Goal: Task Accomplishment & Management: Use online tool/utility

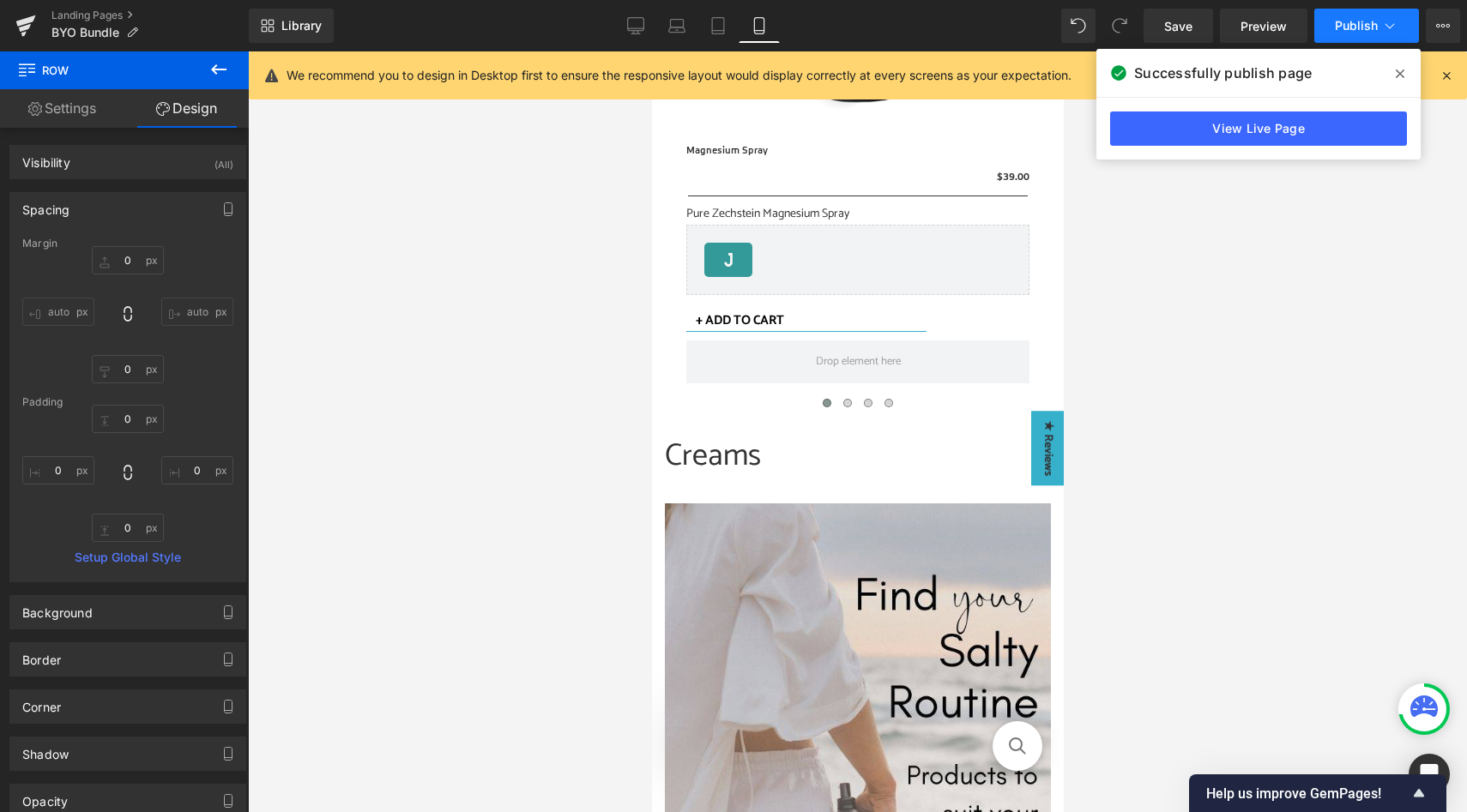
click at [1356, 30] on span "Publish" at bounding box center [1357, 26] width 43 height 14
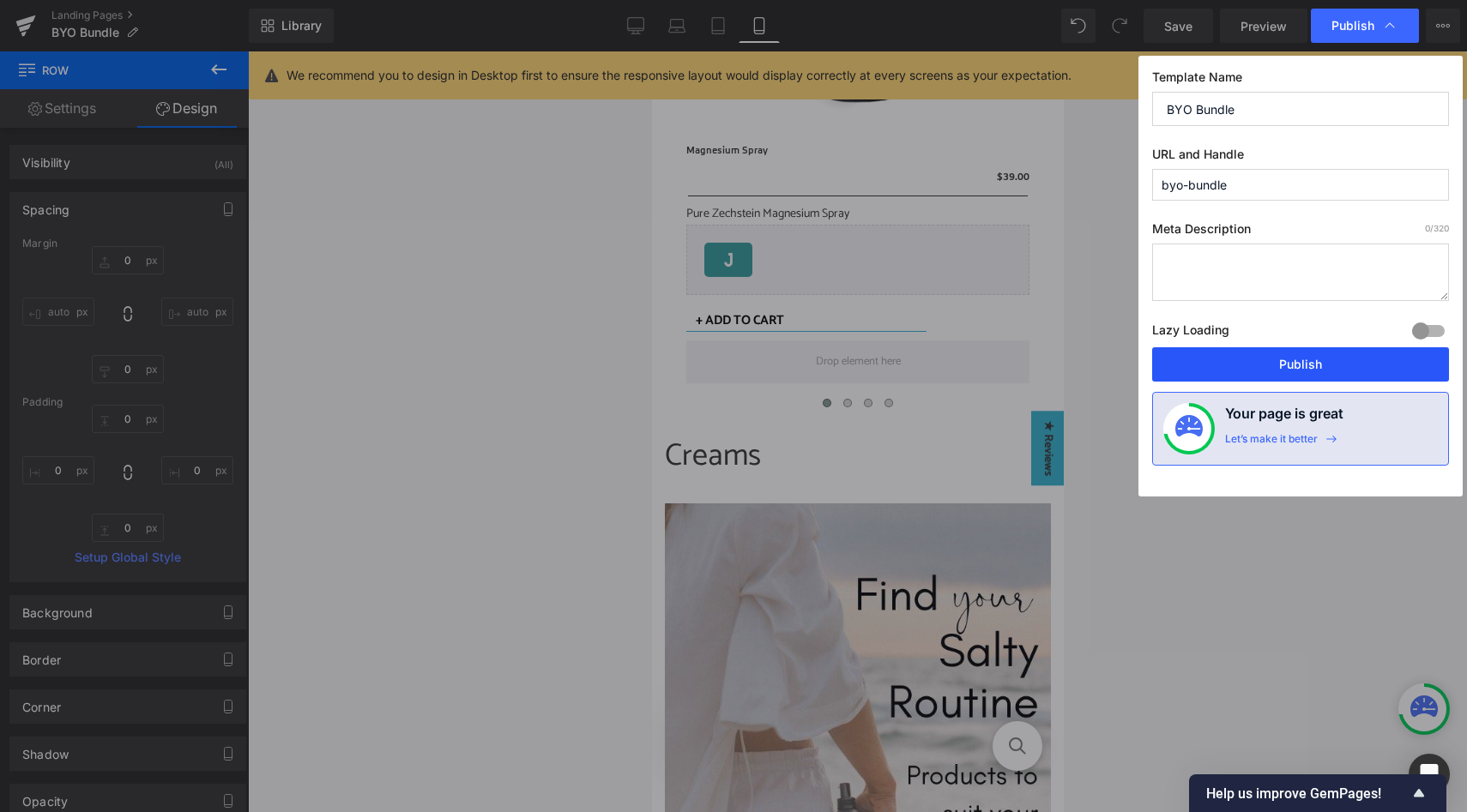
click at [1268, 367] on button "Publish" at bounding box center [1301, 364] width 297 height 34
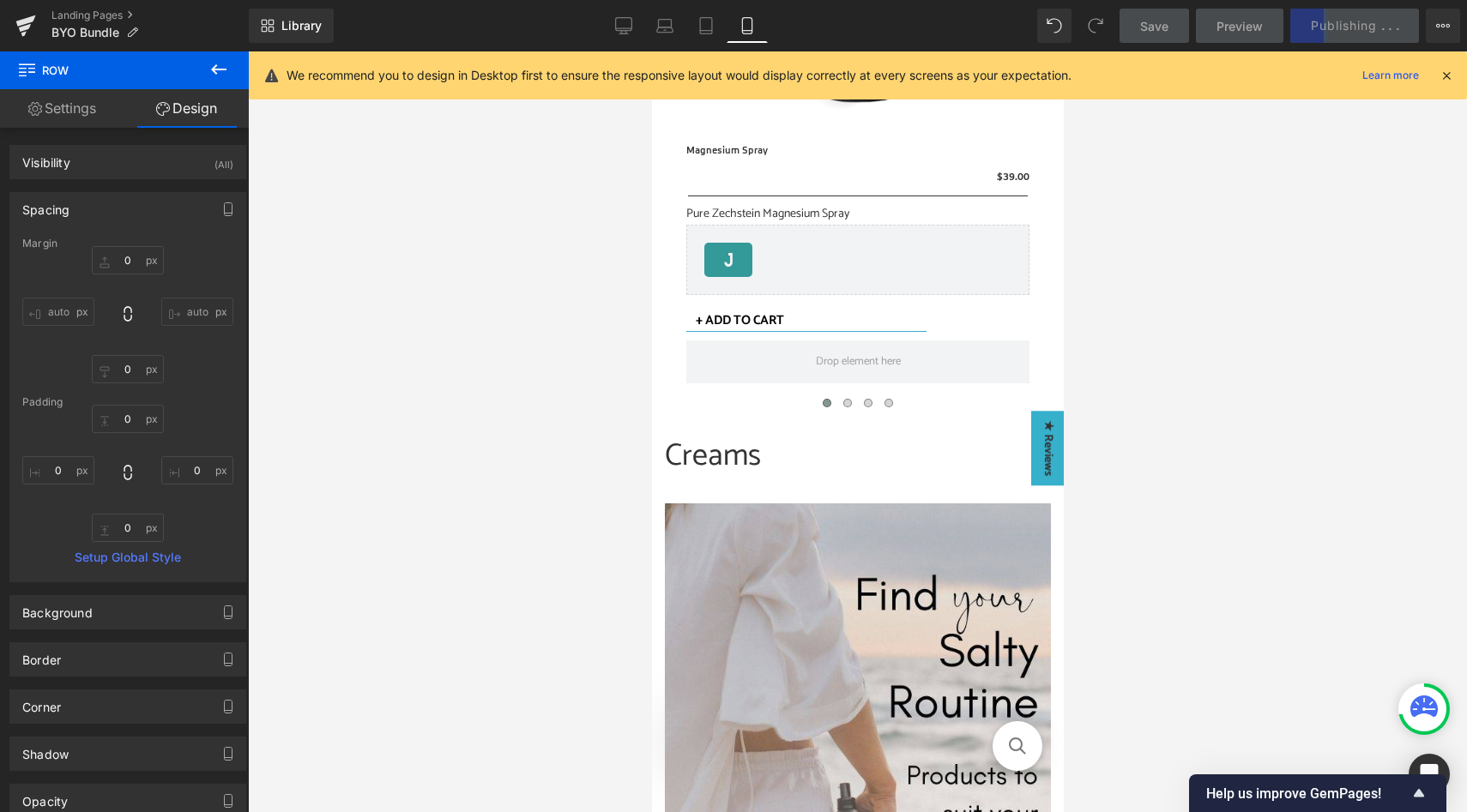
click at [1443, 78] on icon at bounding box center [1446, 76] width 16 height 16
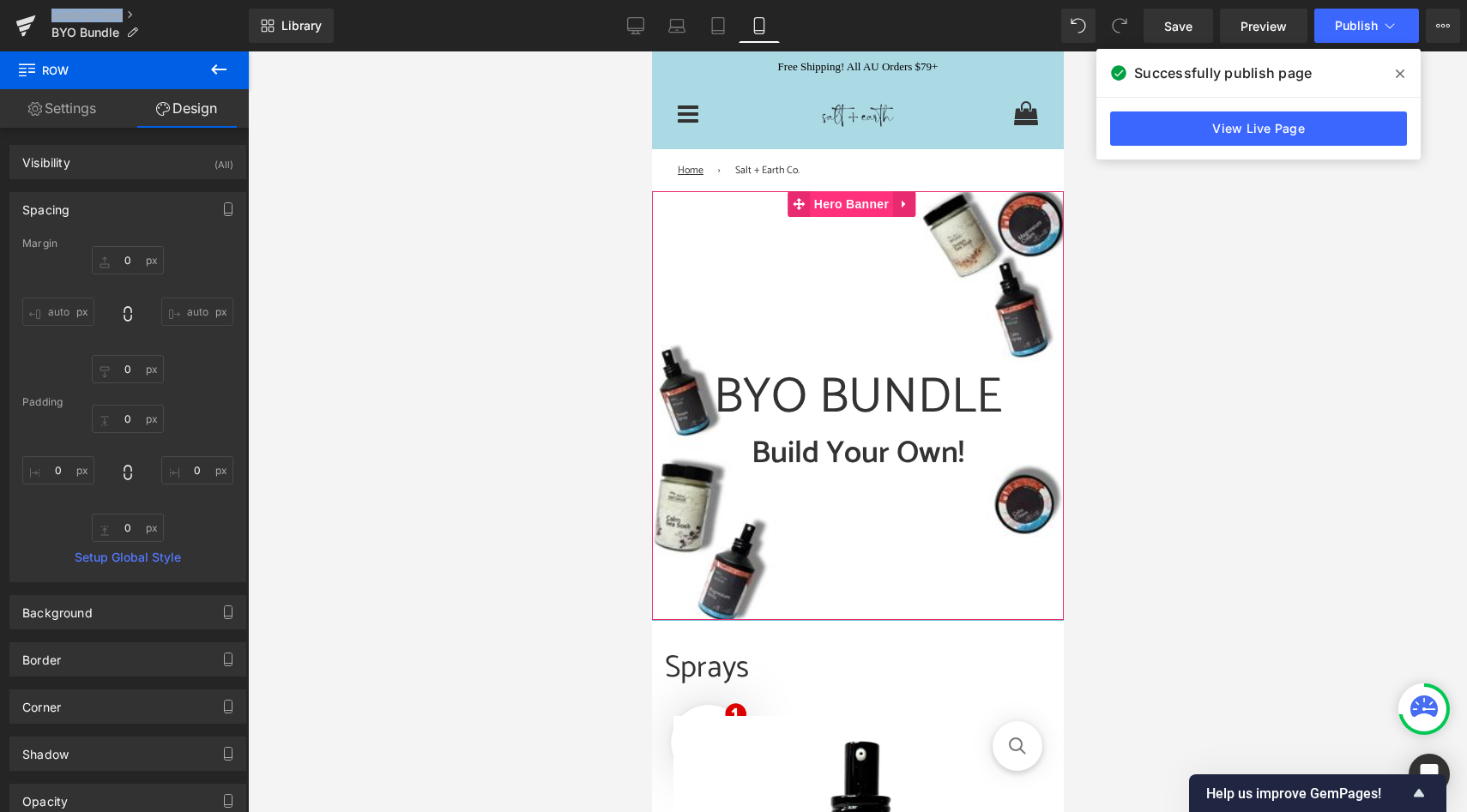
click at [841, 202] on span "Hero Banner" at bounding box center [851, 204] width 84 height 26
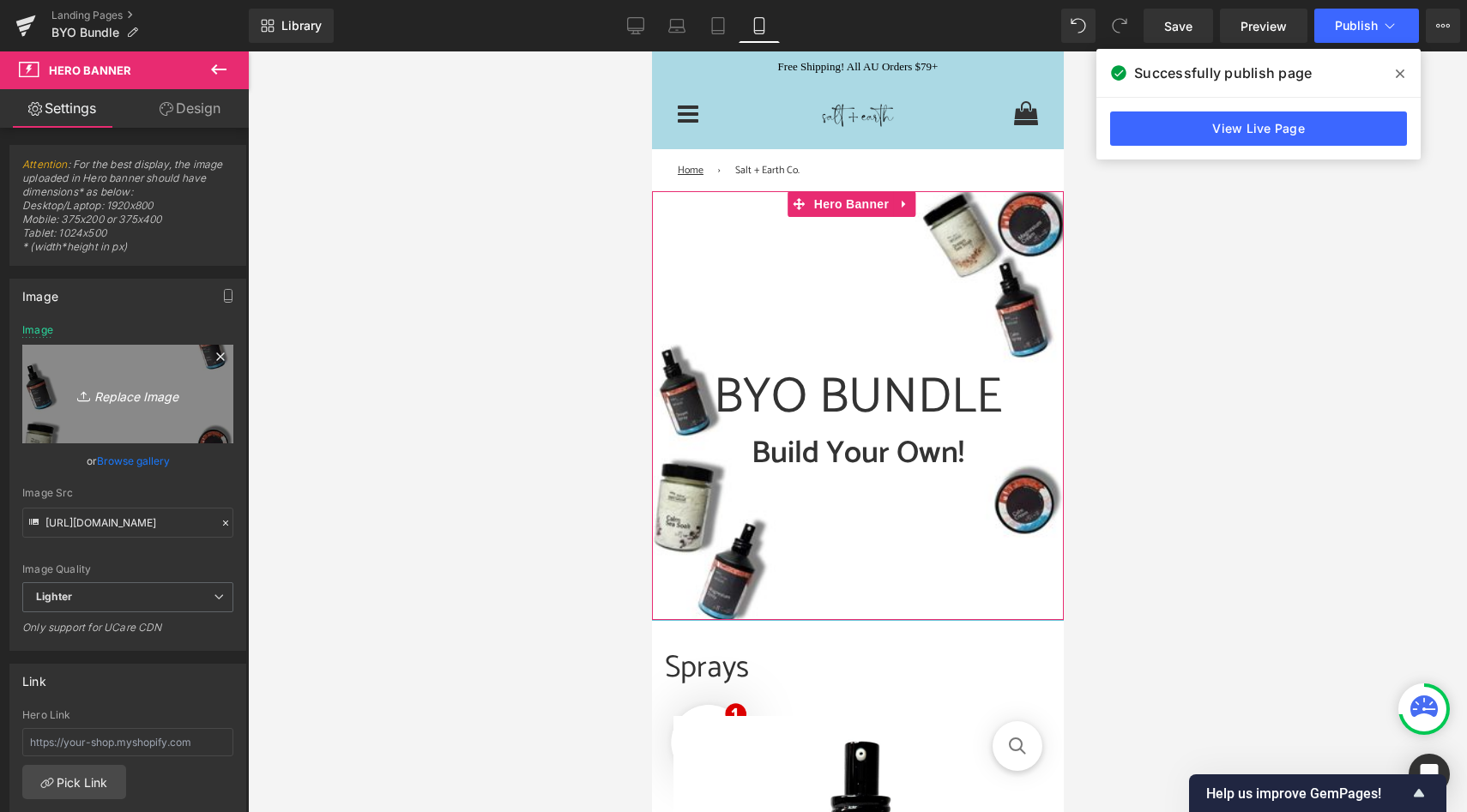
click at [112, 397] on icon "Replace Image" at bounding box center [128, 394] width 138 height 22
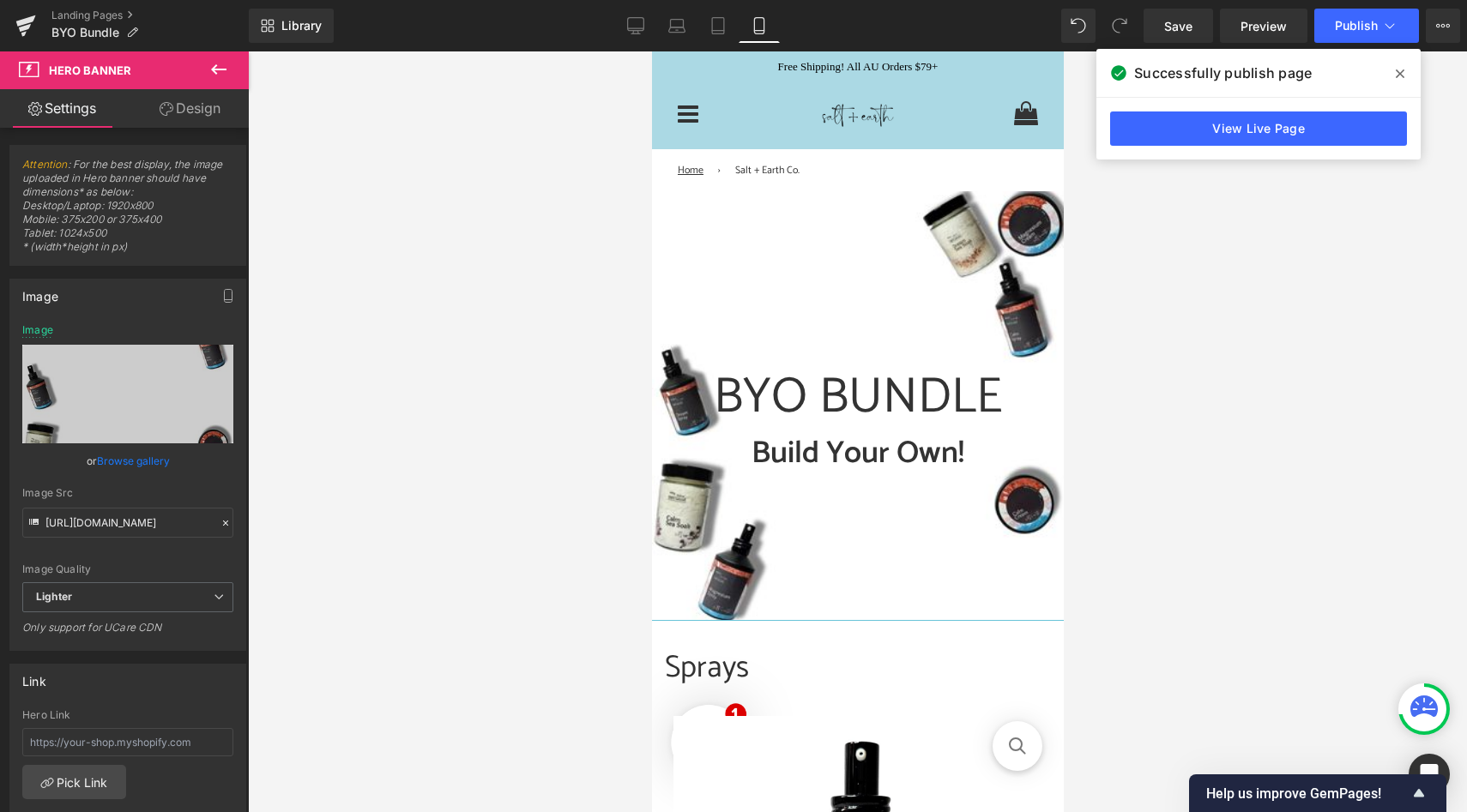
type input "C:\fakepath\BYO Bundle Mobile.jpg"
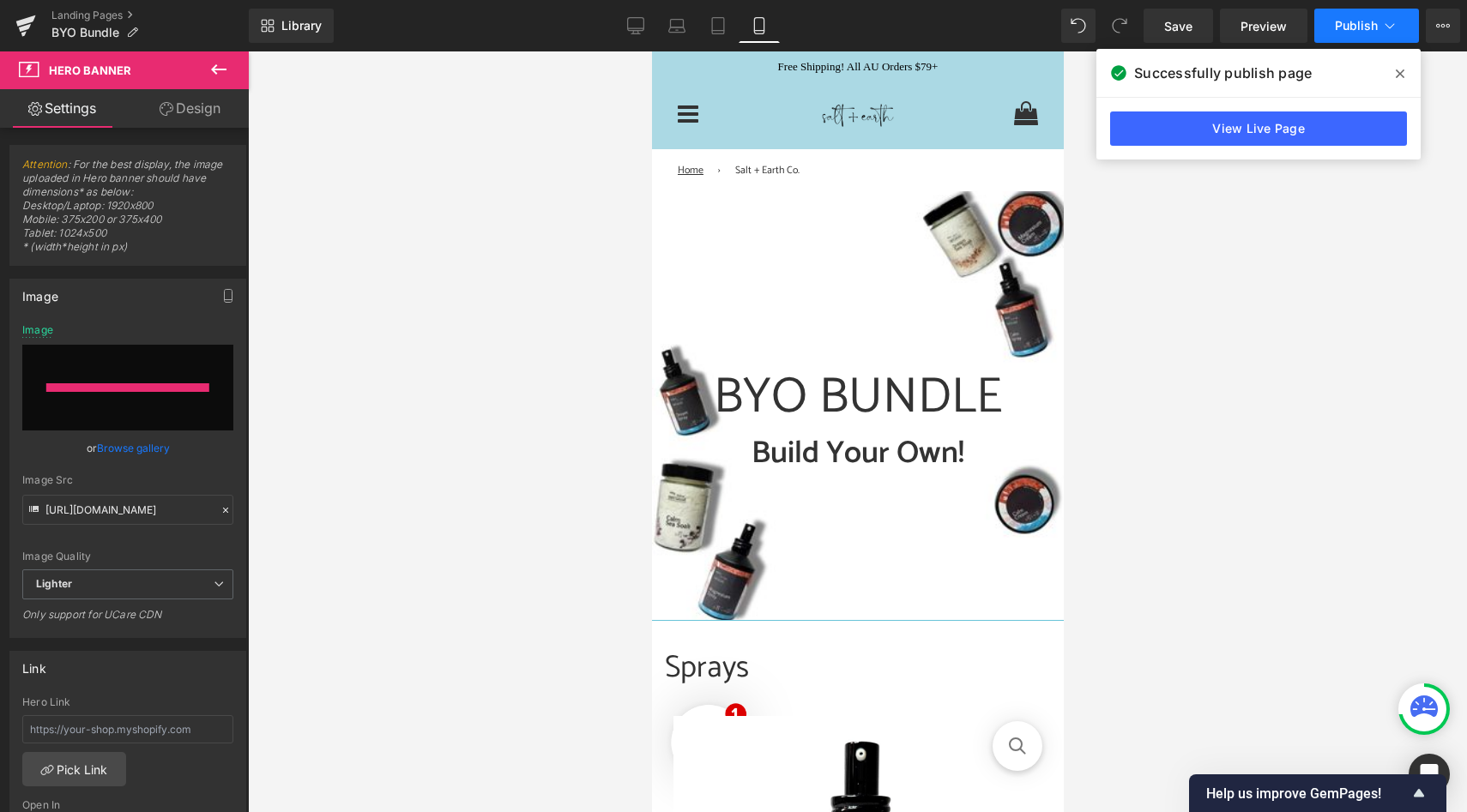
type input "[URL][DOMAIN_NAME]"
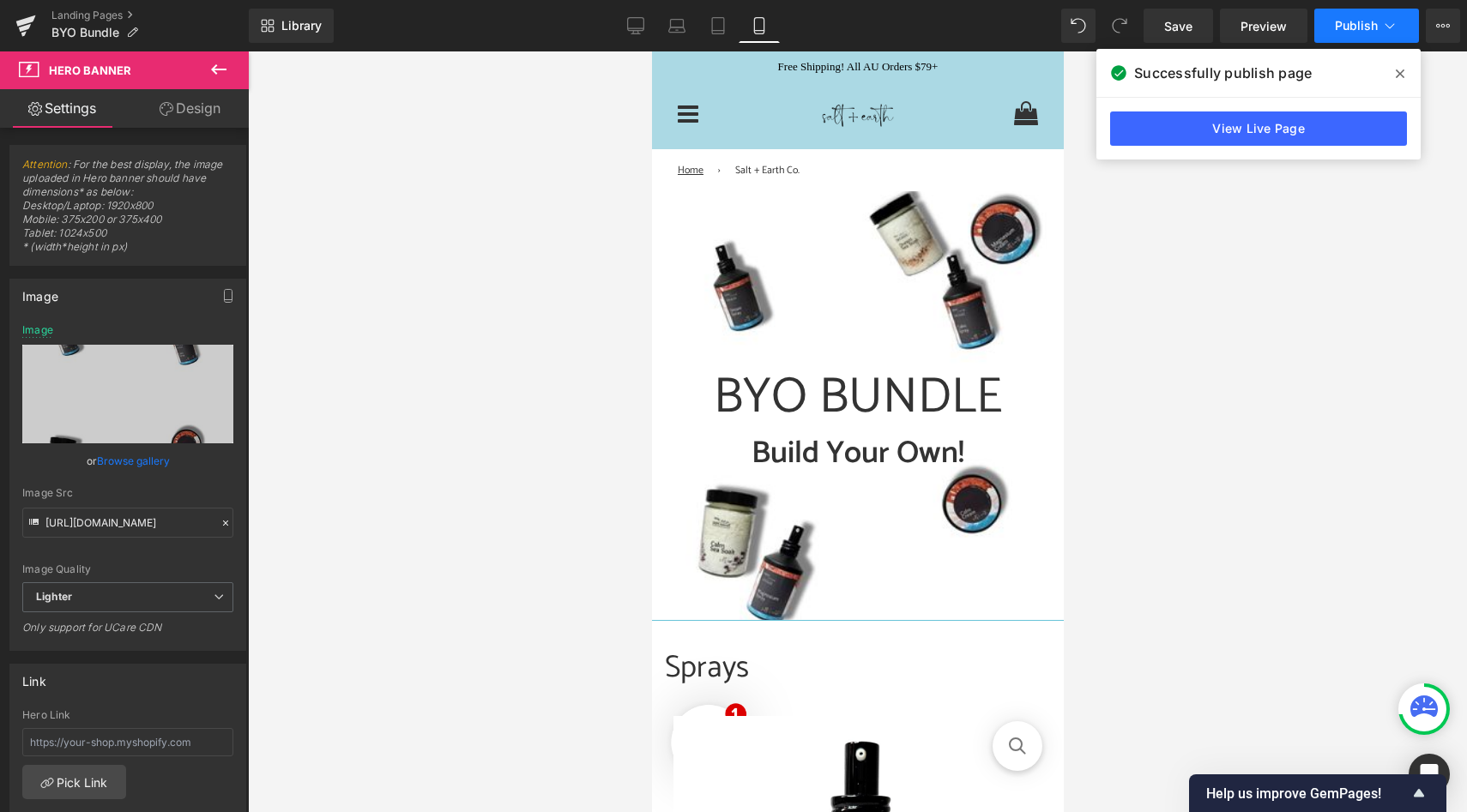
click at [1343, 21] on span "Publish" at bounding box center [1357, 26] width 43 height 14
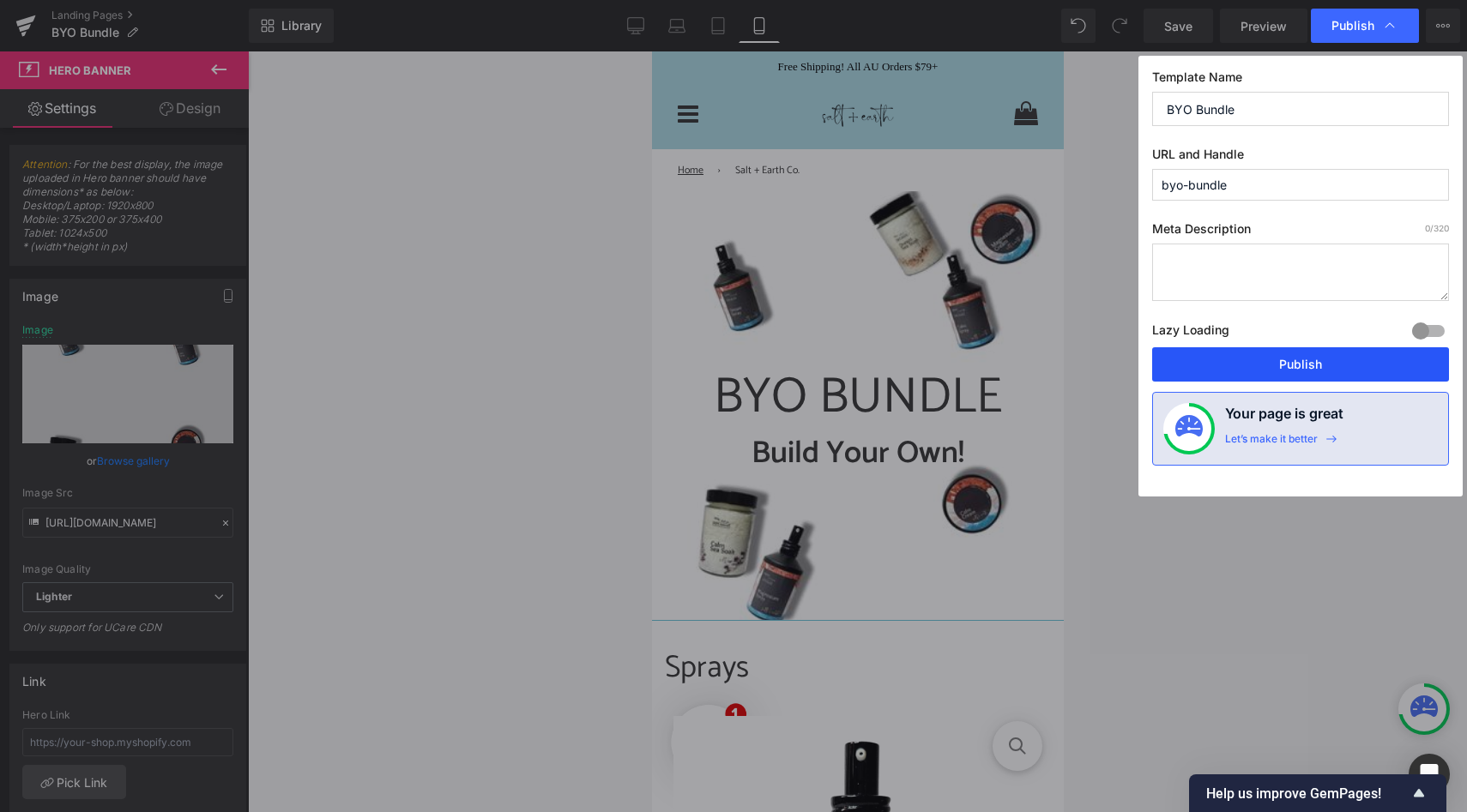
click at [1241, 370] on button "Publish" at bounding box center [1301, 364] width 297 height 34
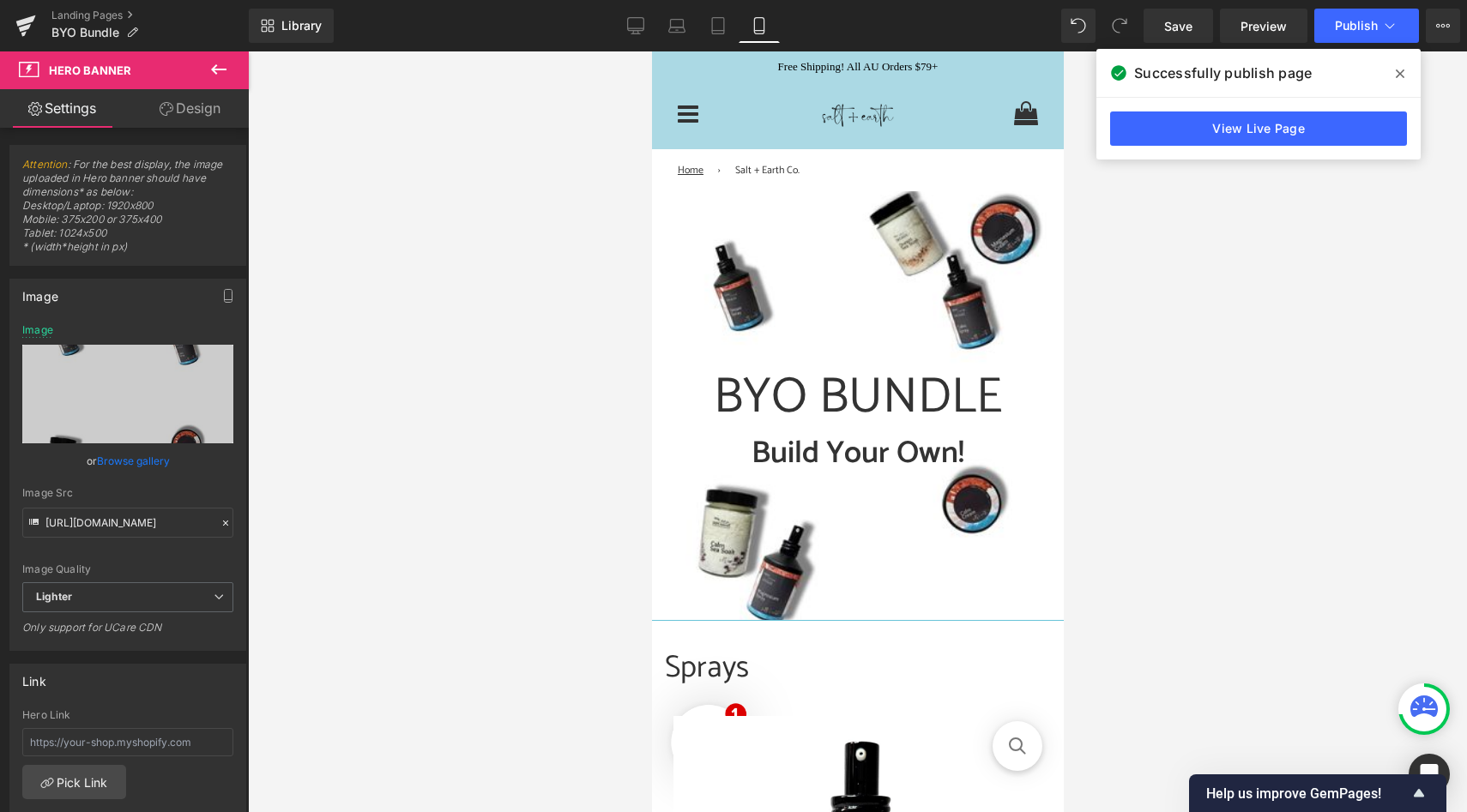
click at [217, 69] on icon at bounding box center [219, 69] width 16 height 10
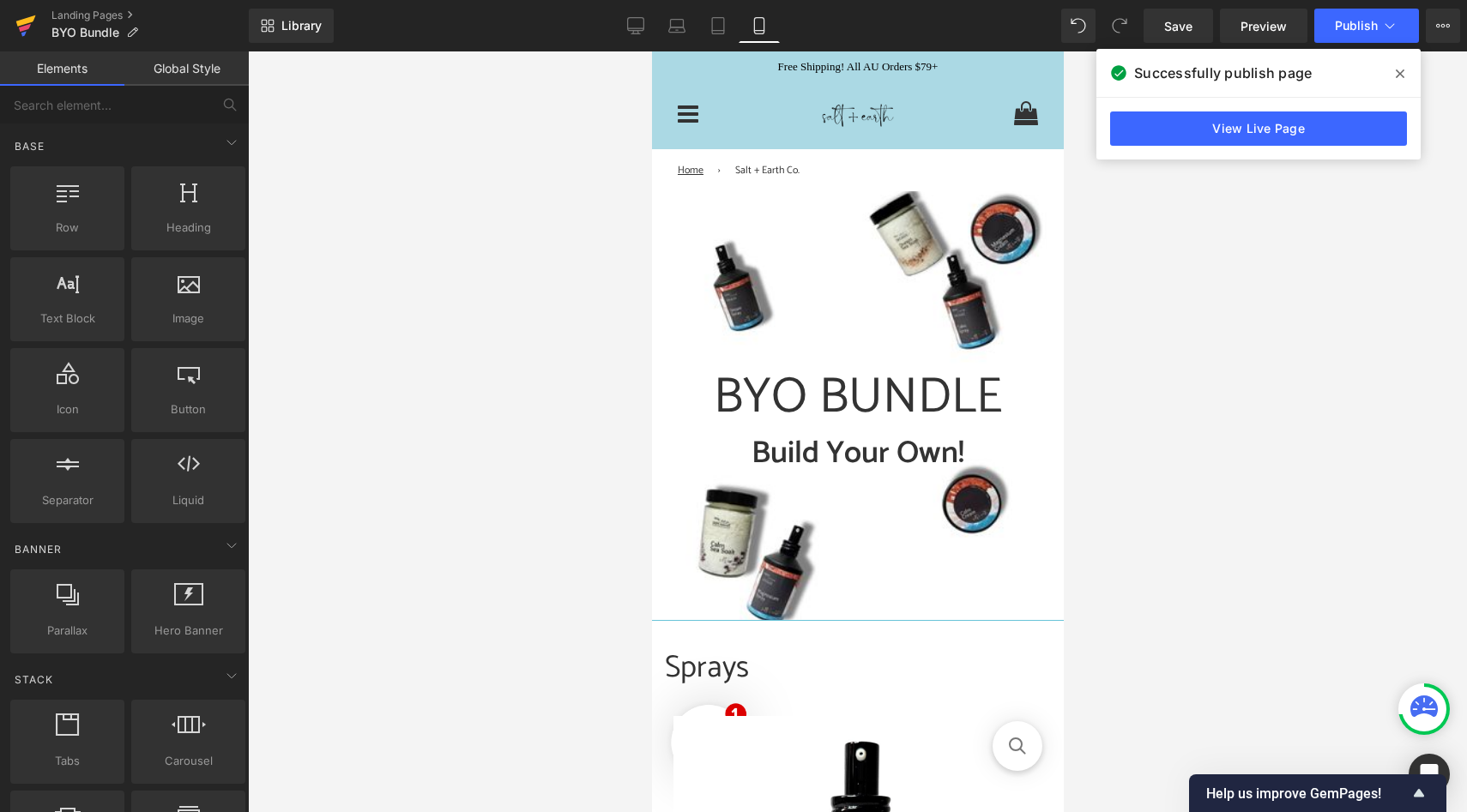
click at [29, 27] on icon at bounding box center [25, 28] width 12 height 8
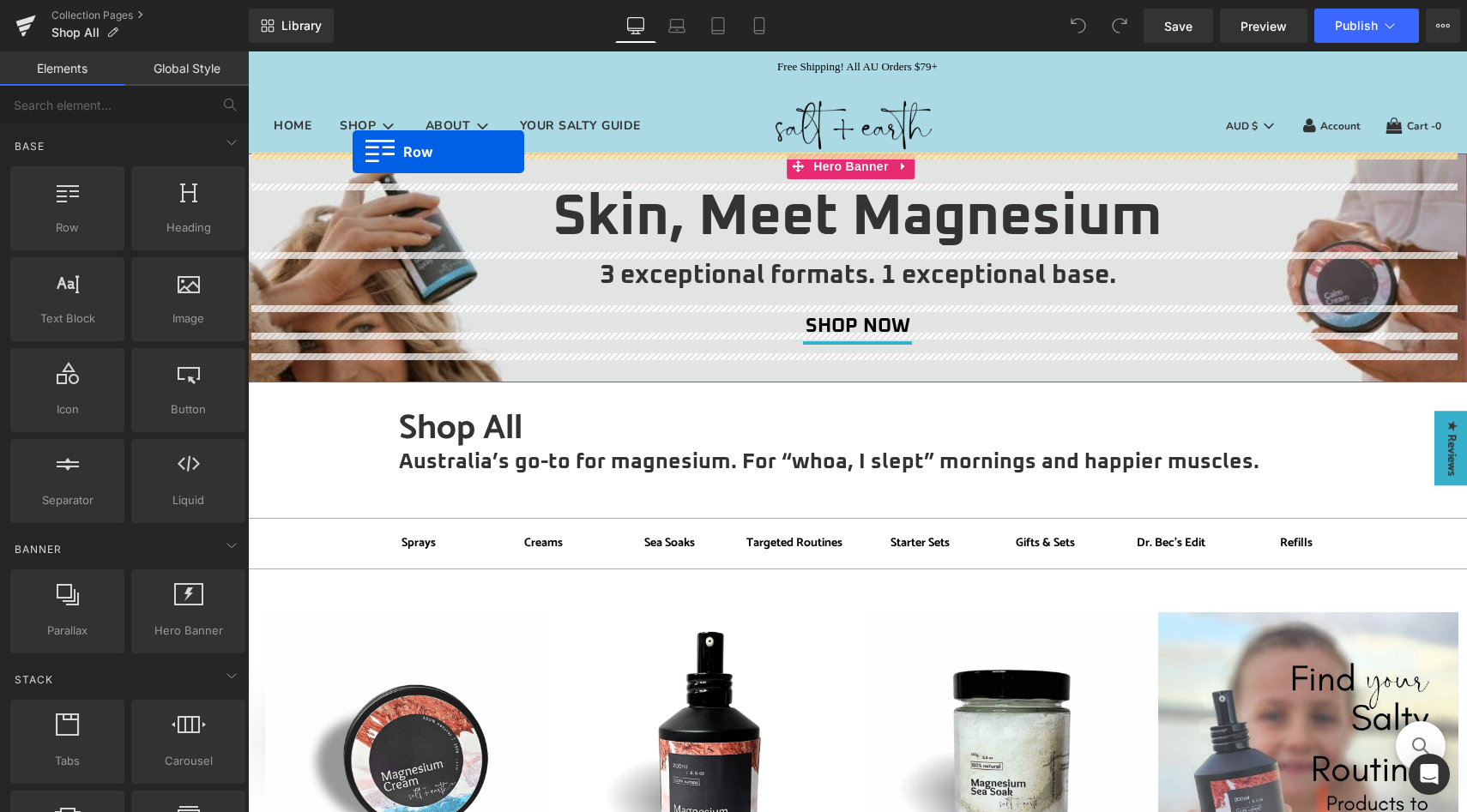
drag, startPoint x: 322, startPoint y: 272, endPoint x: 353, endPoint y: 151, distance: 124.9
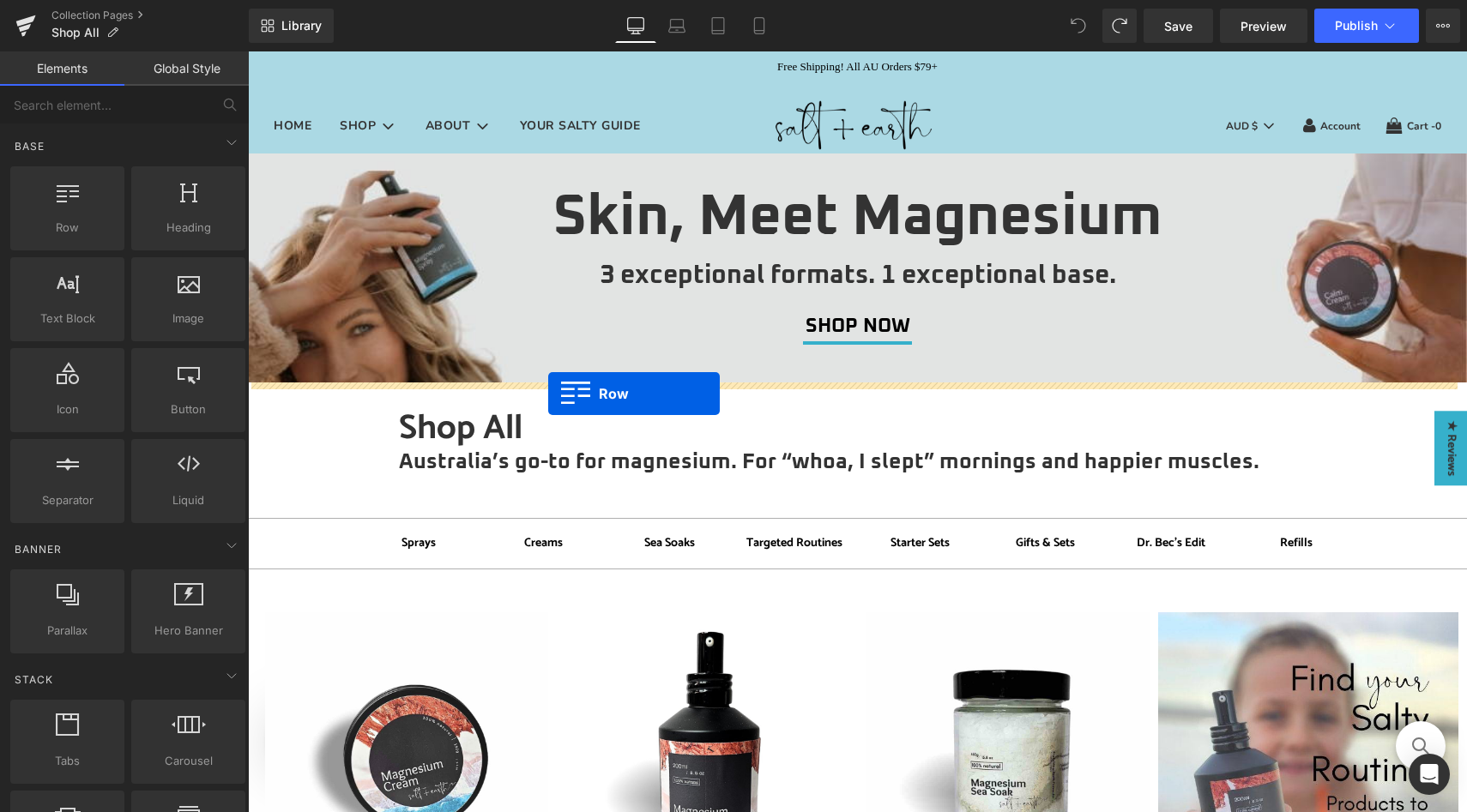
drag, startPoint x: 306, startPoint y: 272, endPoint x: 549, endPoint y: 393, distance: 271.5
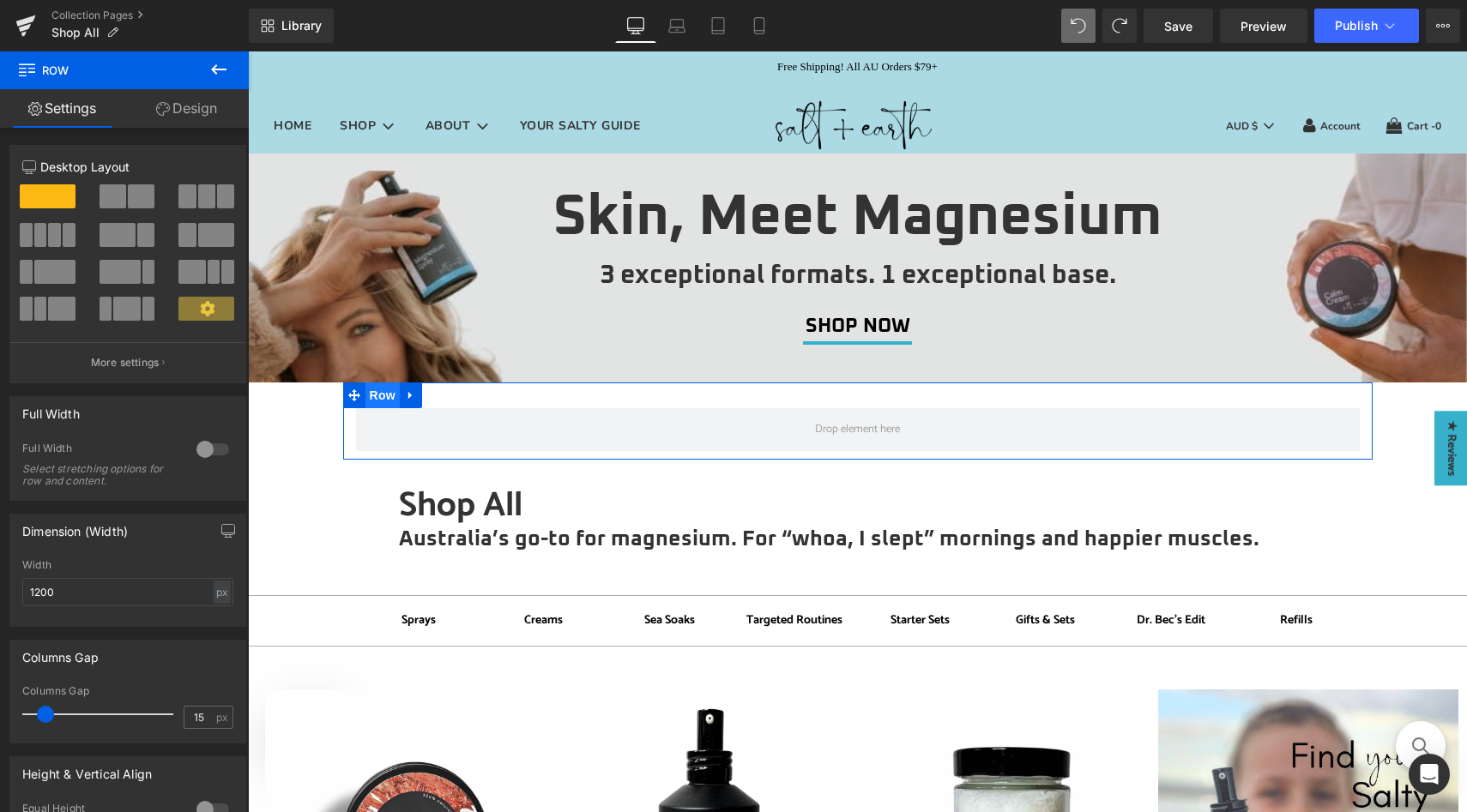
click at [374, 394] on span "Row" at bounding box center [382, 395] width 34 height 26
click at [205, 444] on div at bounding box center [212, 449] width 41 height 28
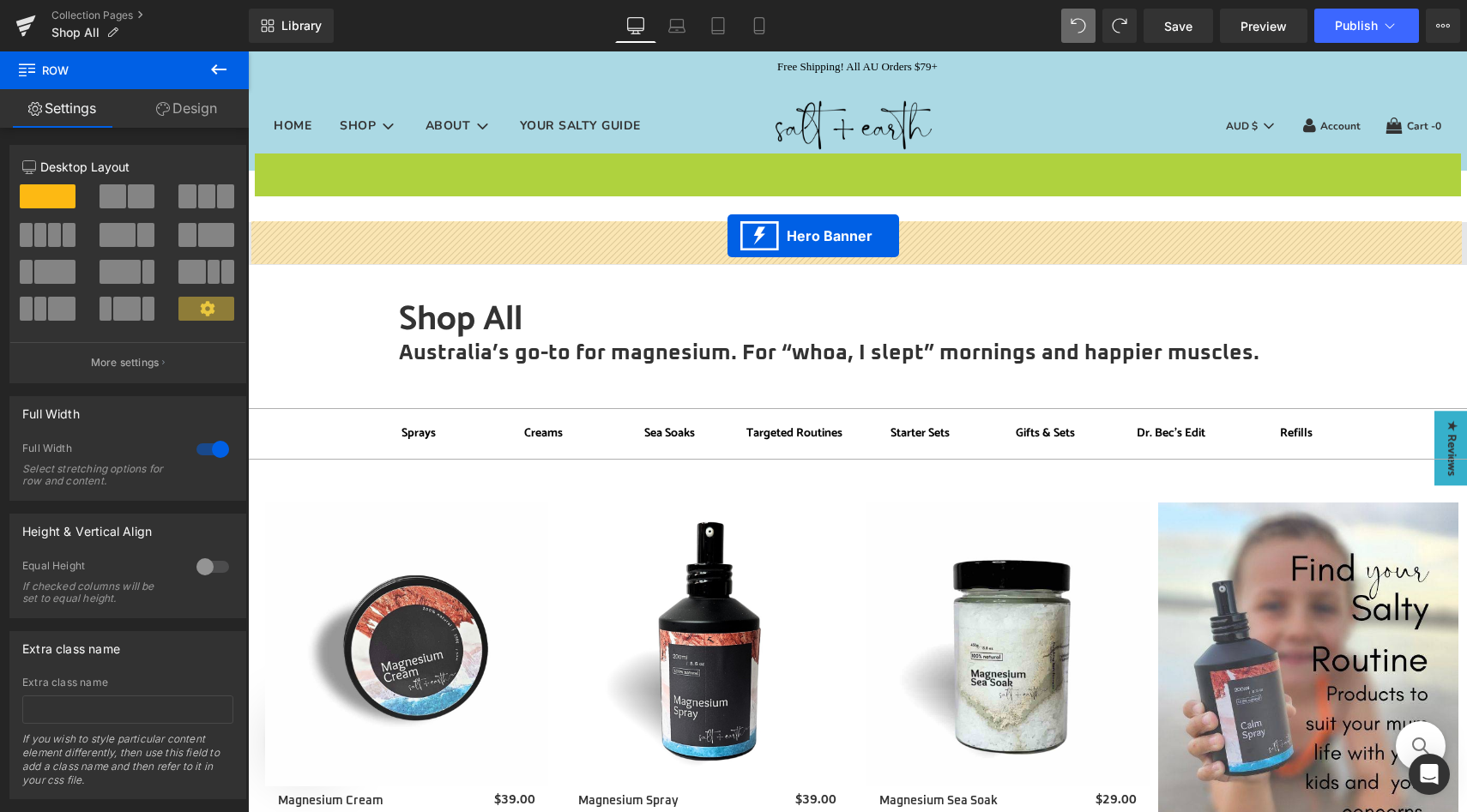
drag, startPoint x: 789, startPoint y: 178, endPoint x: 728, endPoint y: 236, distance: 84.2
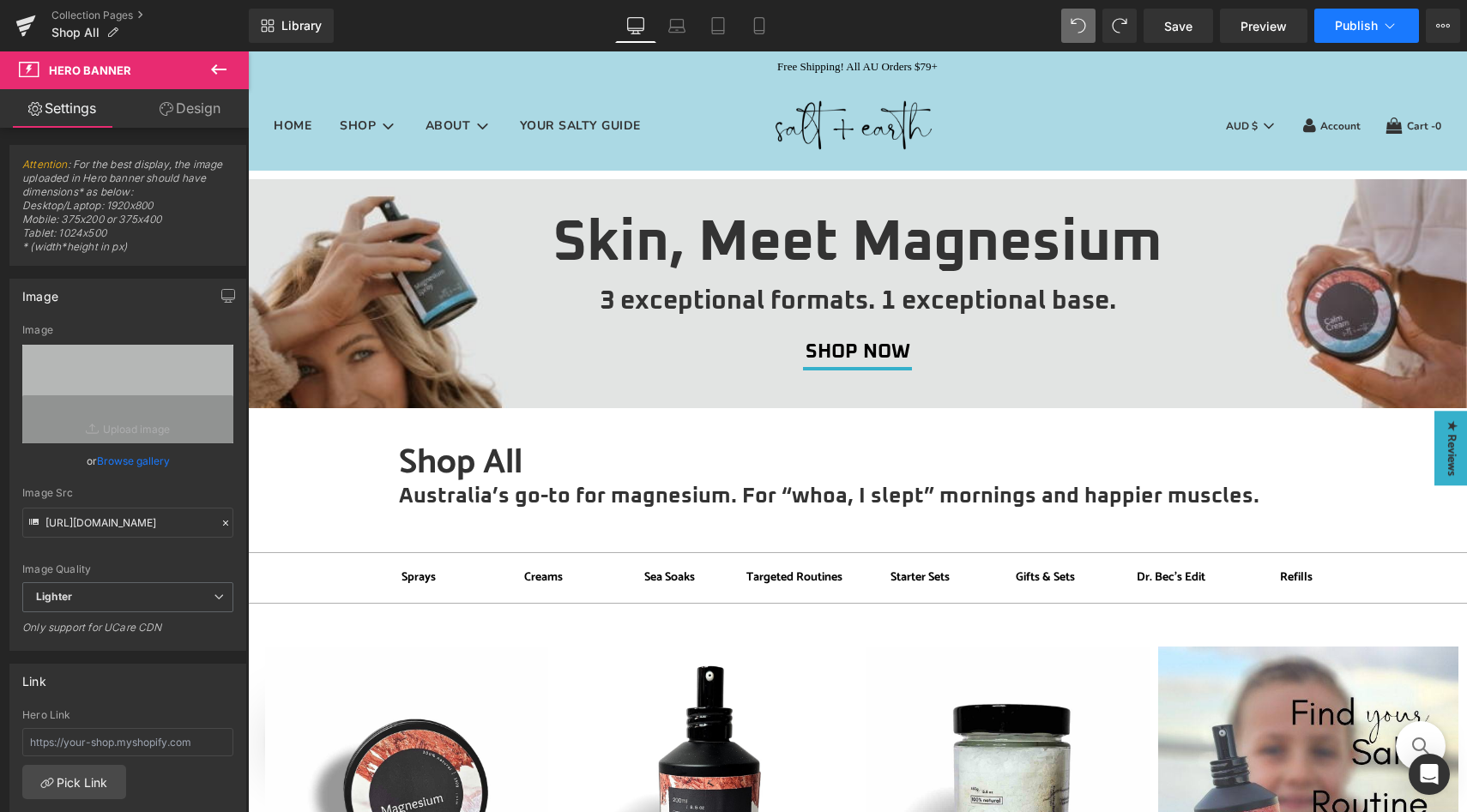
click at [1368, 31] on span "Publish" at bounding box center [1357, 26] width 43 height 14
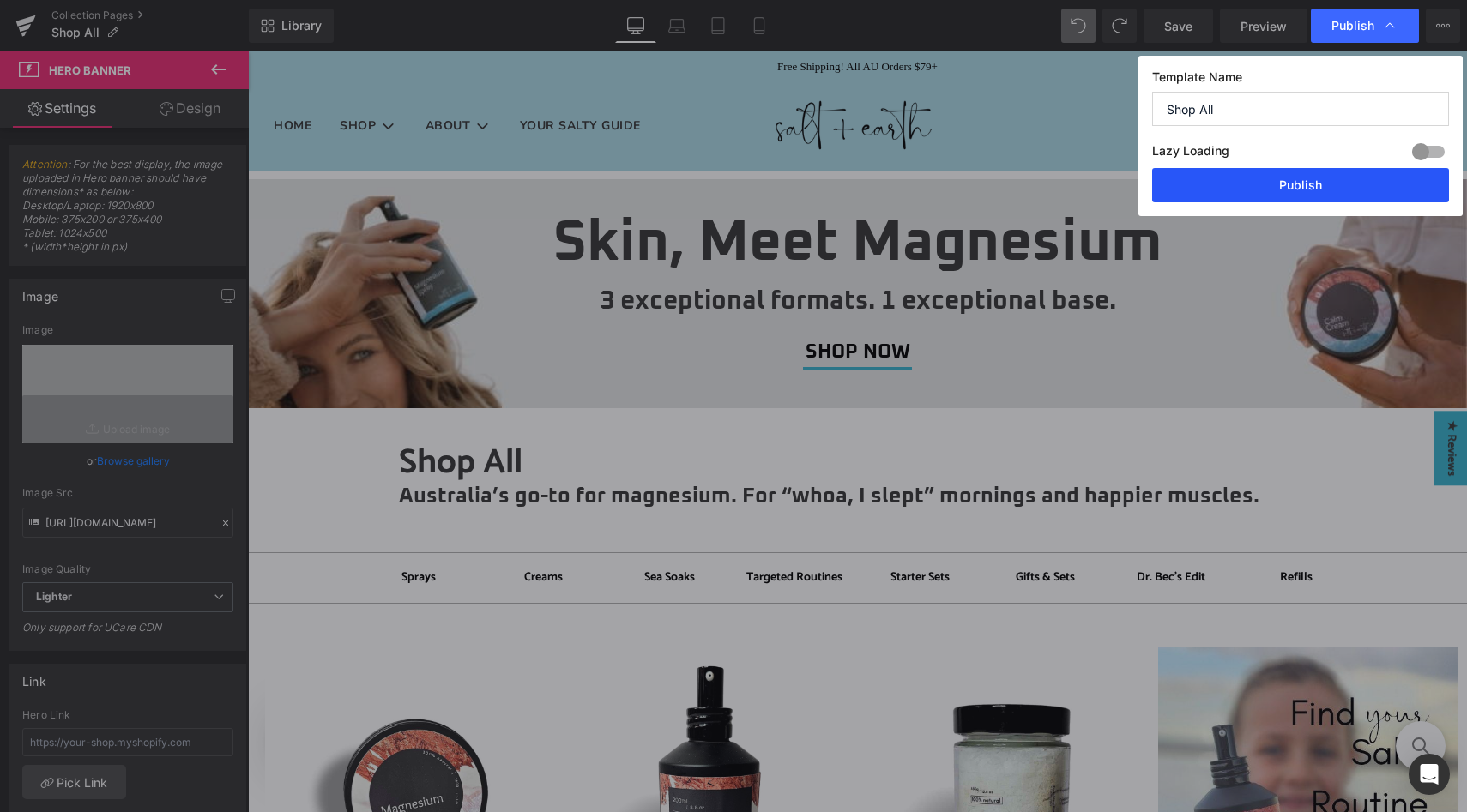
click at [1275, 191] on button "Publish" at bounding box center [1301, 185] width 297 height 34
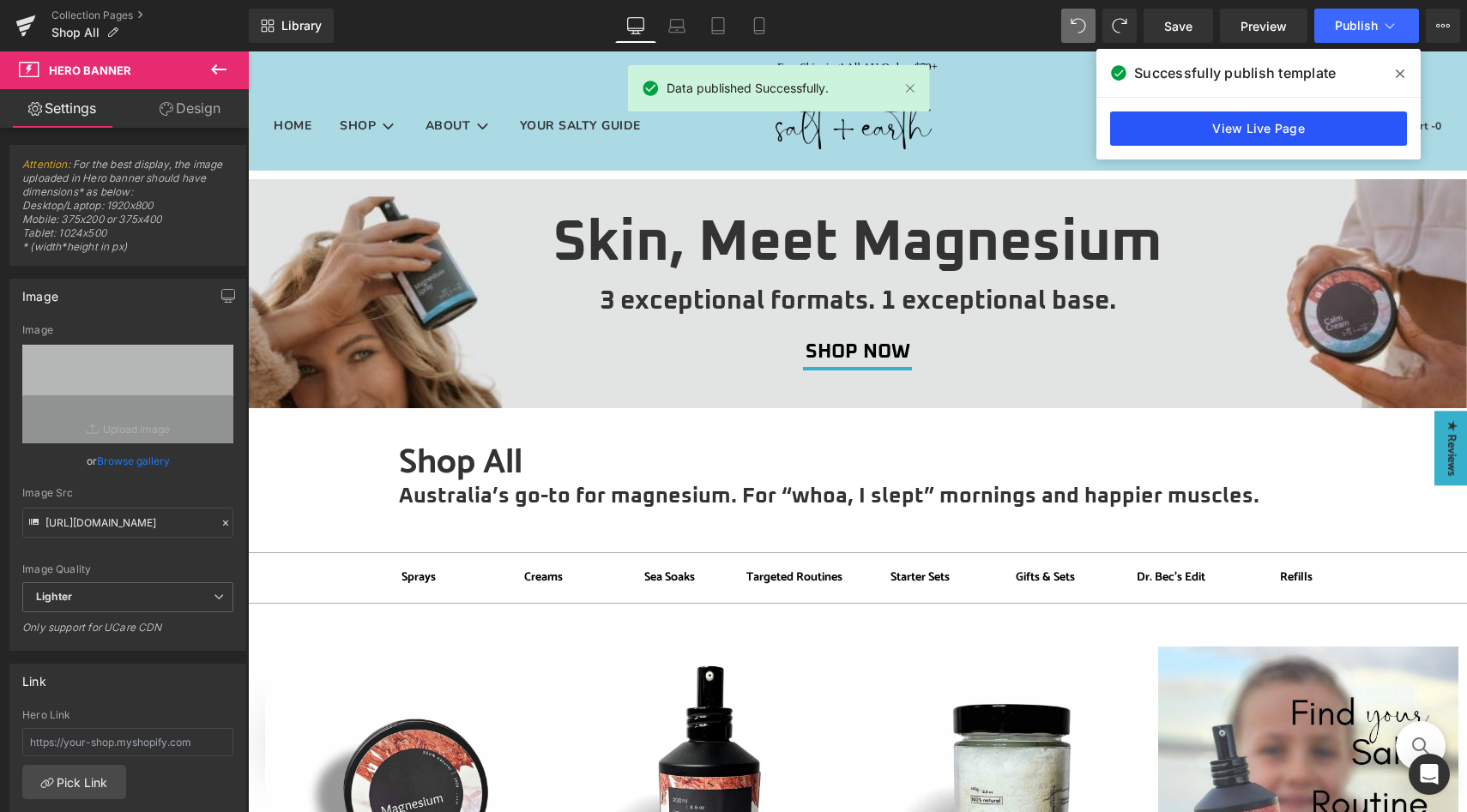
click at [1161, 123] on link "View Live Page" at bounding box center [1259, 128] width 297 height 34
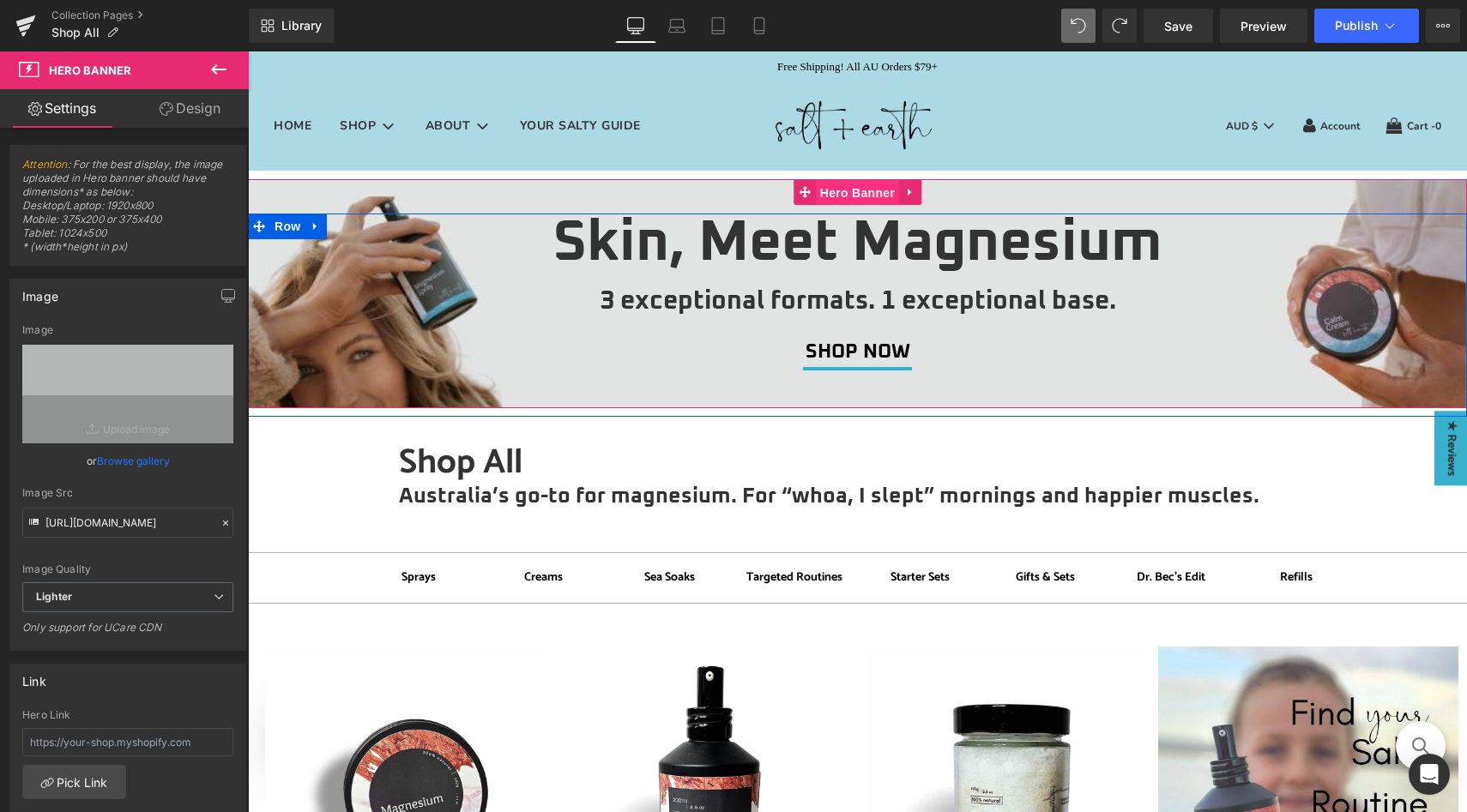
click at [835, 193] on span "Hero Banner" at bounding box center [857, 193] width 84 height 26
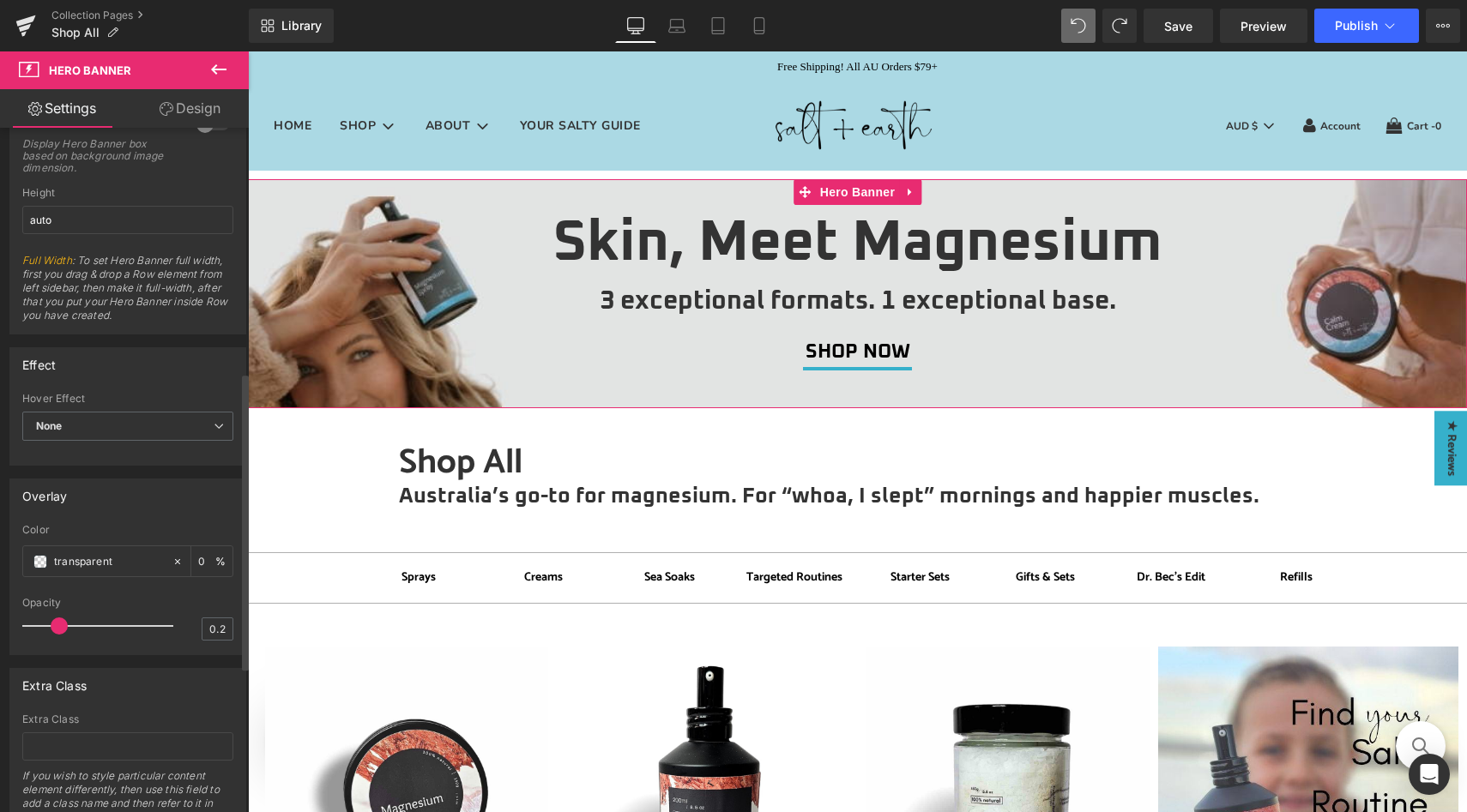
scroll to position [563, 0]
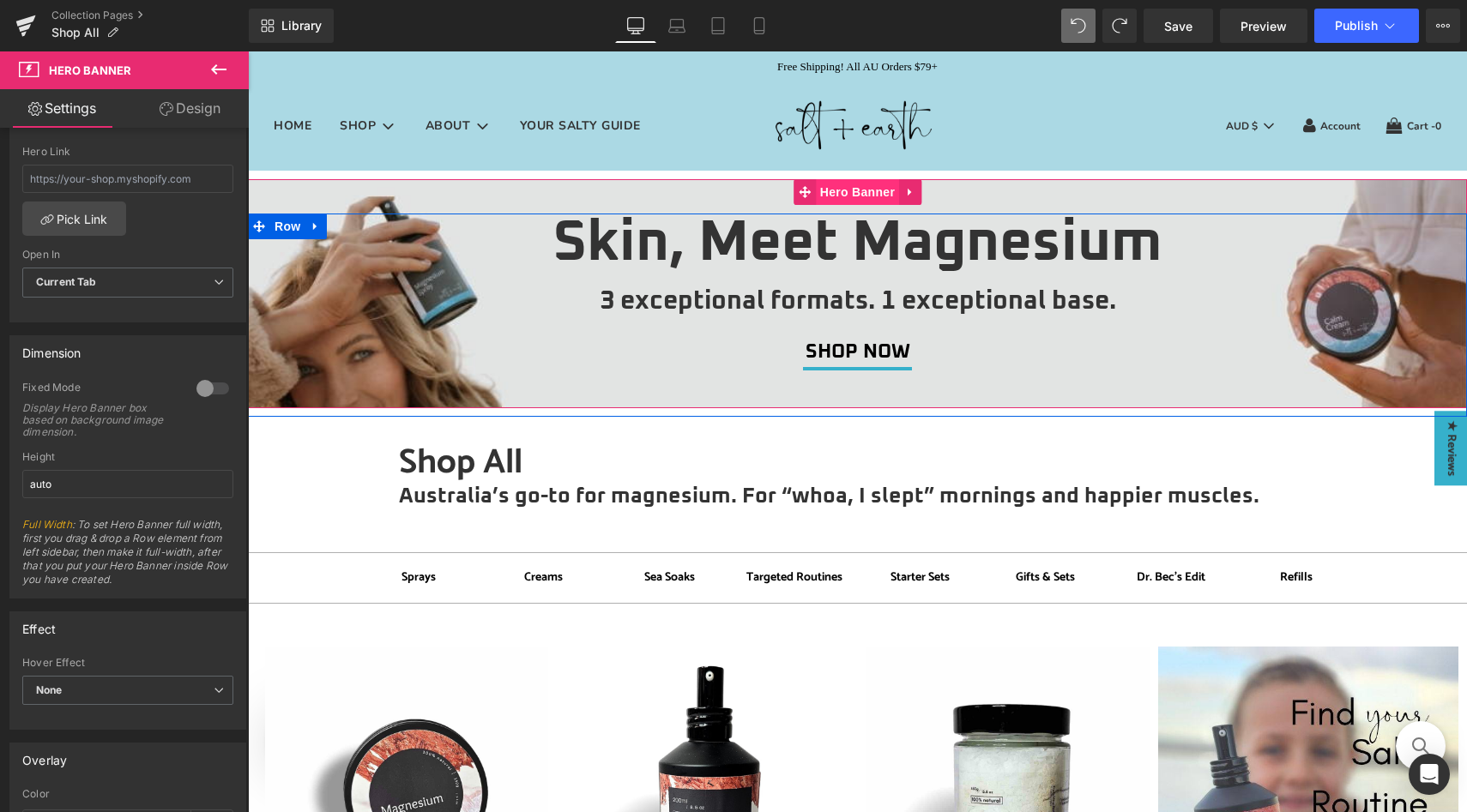
click at [831, 196] on span "Hero Banner" at bounding box center [857, 192] width 84 height 26
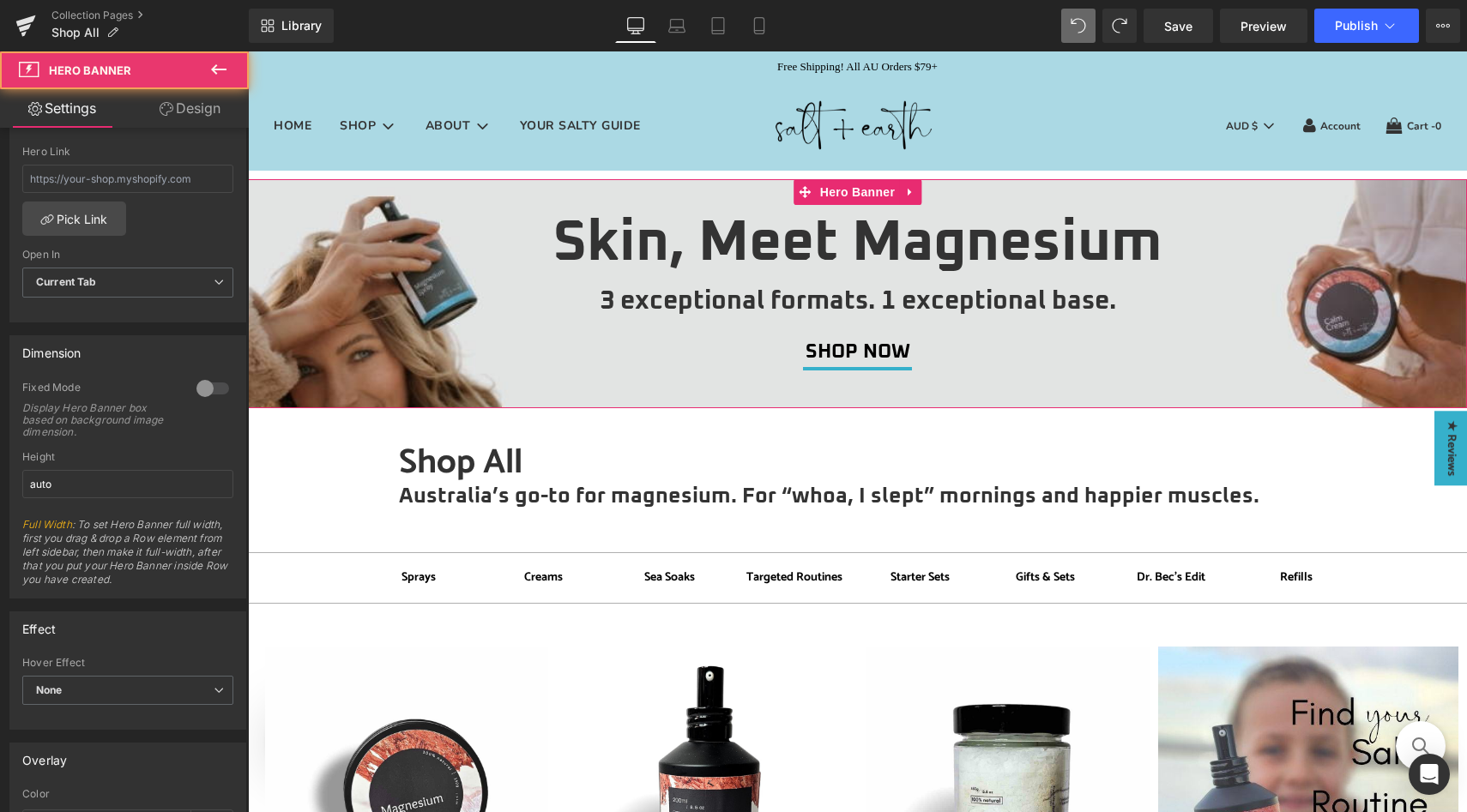
click at [186, 110] on link "Design" at bounding box center [190, 108] width 125 height 38
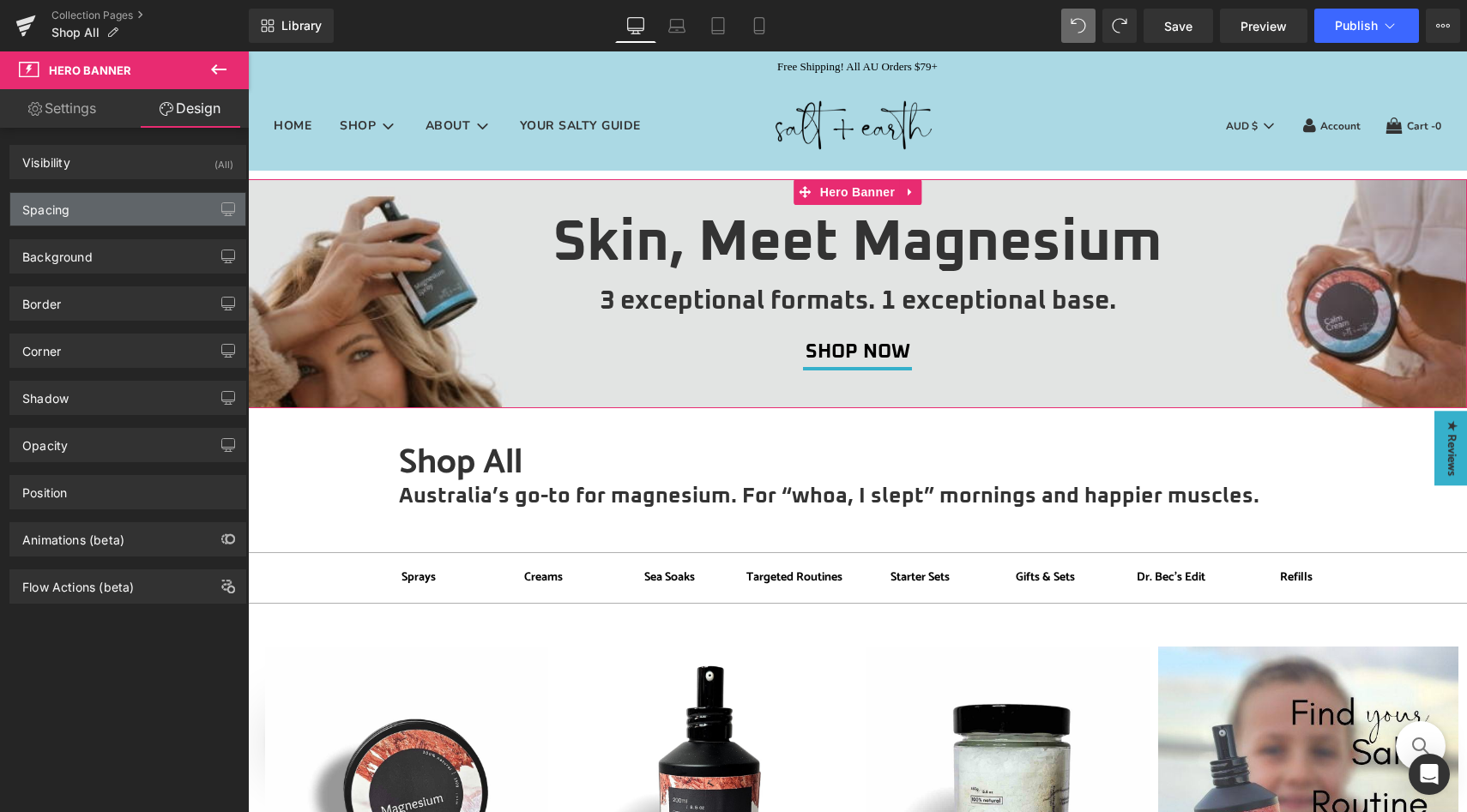
click at [118, 210] on div "Spacing" at bounding box center [127, 208] width 235 height 32
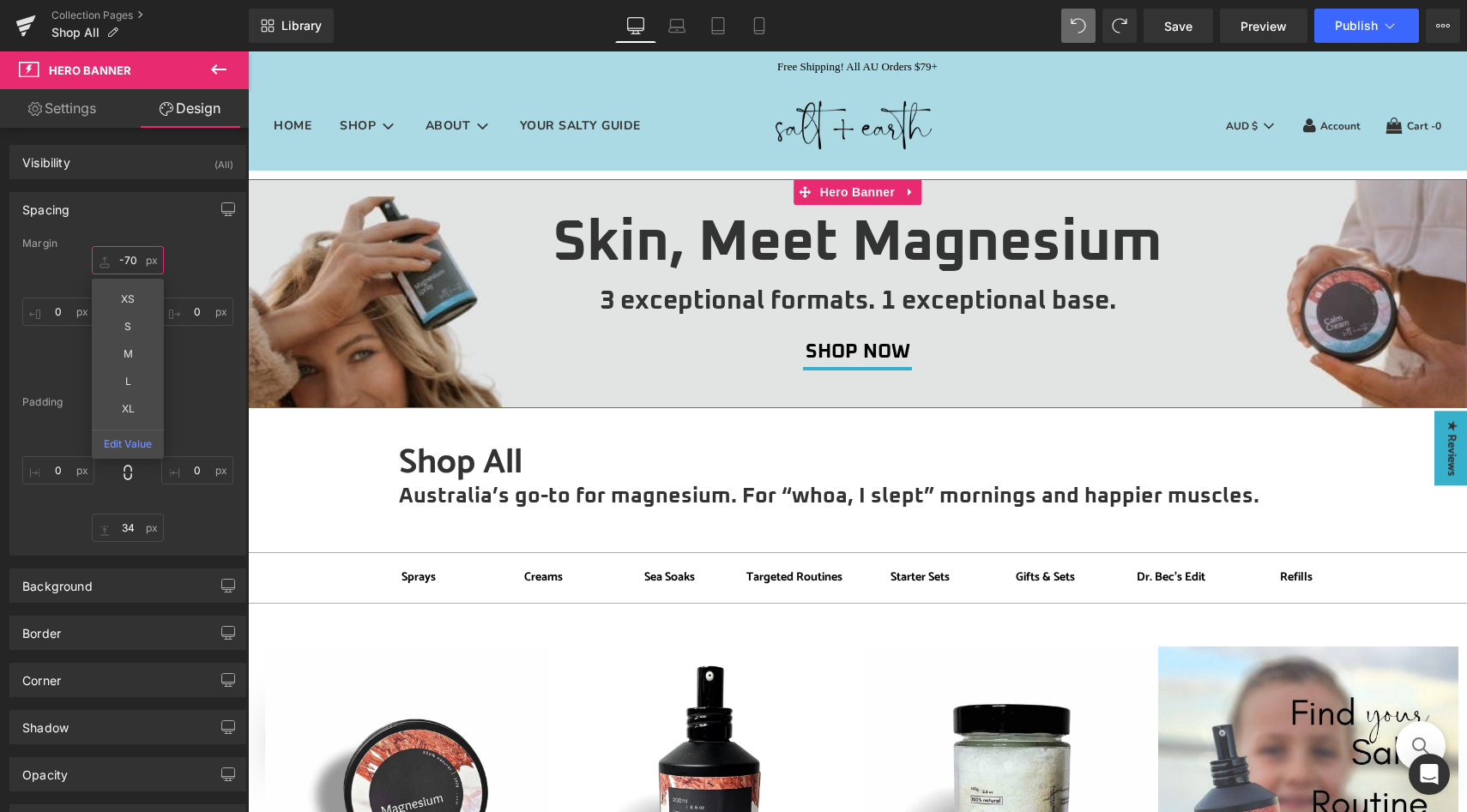
click at [125, 260] on input "-70" at bounding box center [127, 260] width 72 height 29
type input "-80"
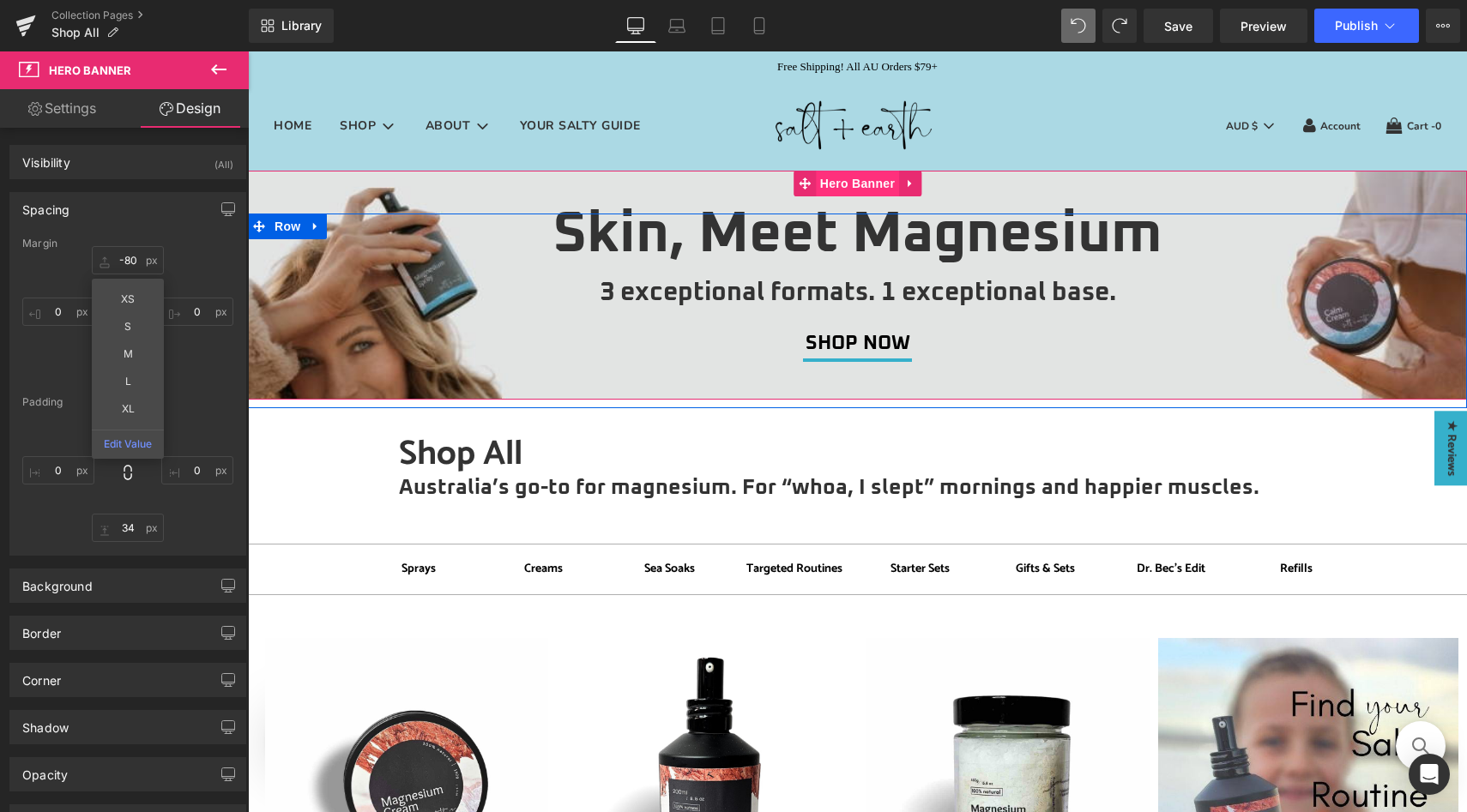
click at [843, 181] on span "Hero Banner" at bounding box center [857, 184] width 84 height 26
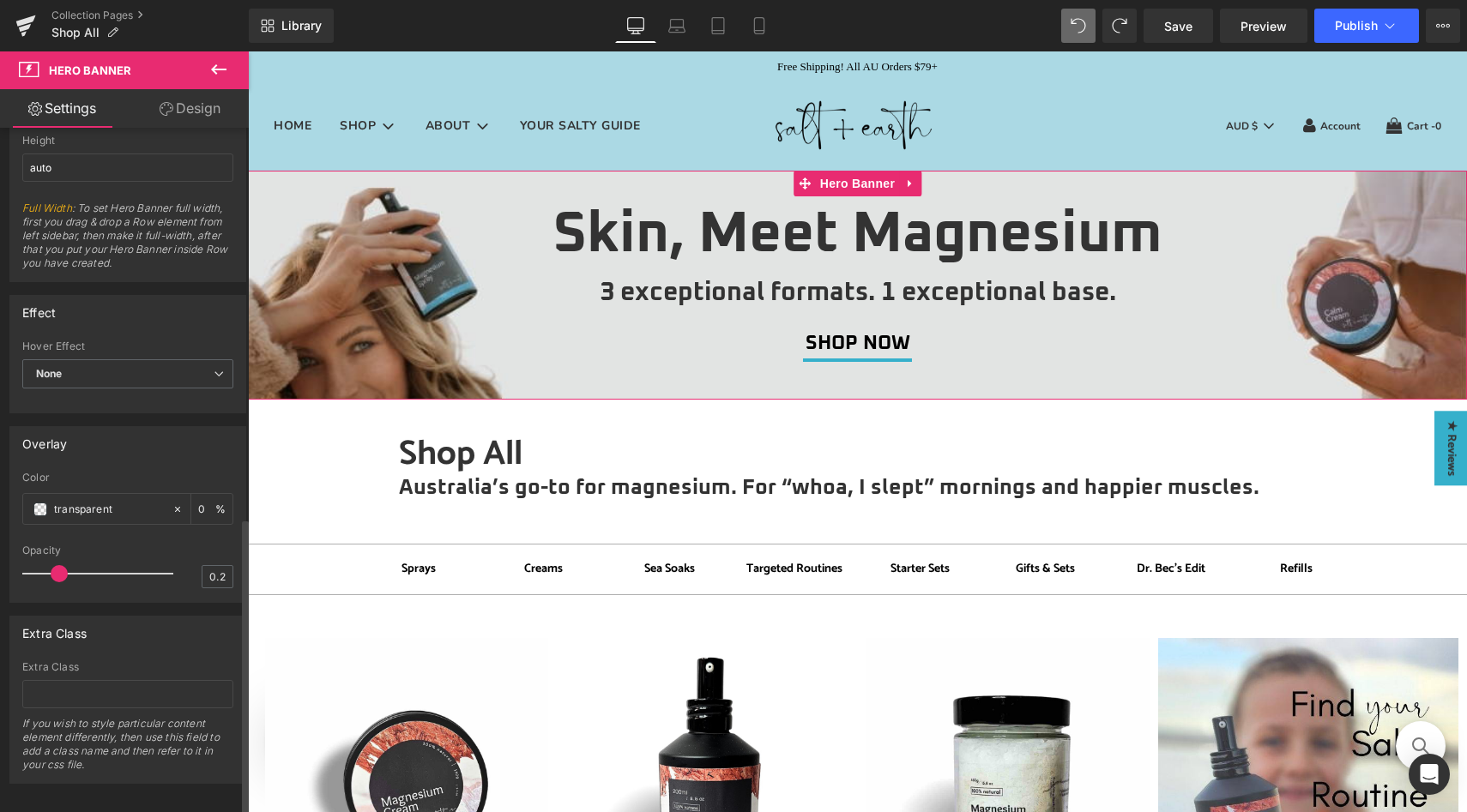
scroll to position [899, 0]
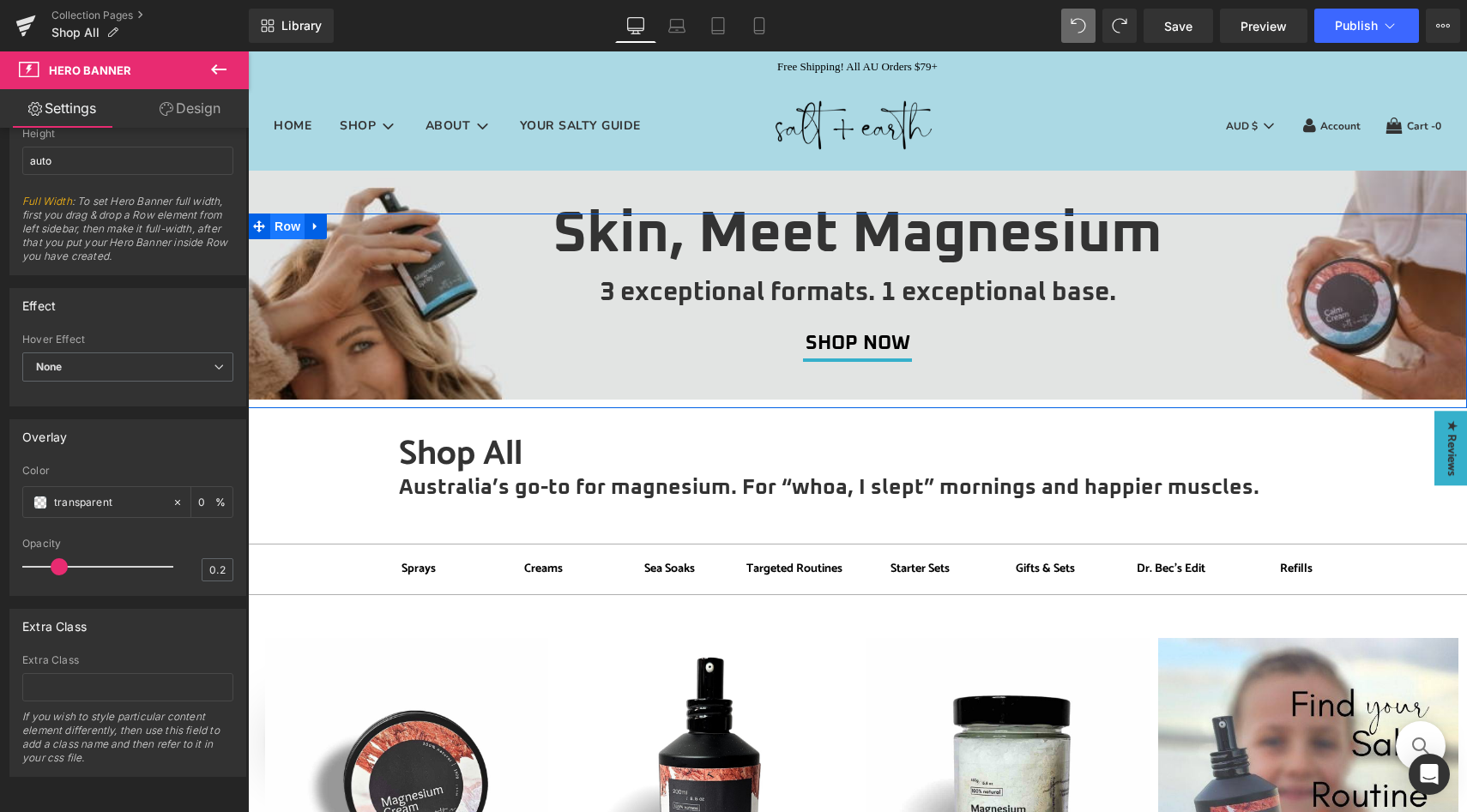
click at [284, 222] on span "Row" at bounding box center [287, 226] width 34 height 26
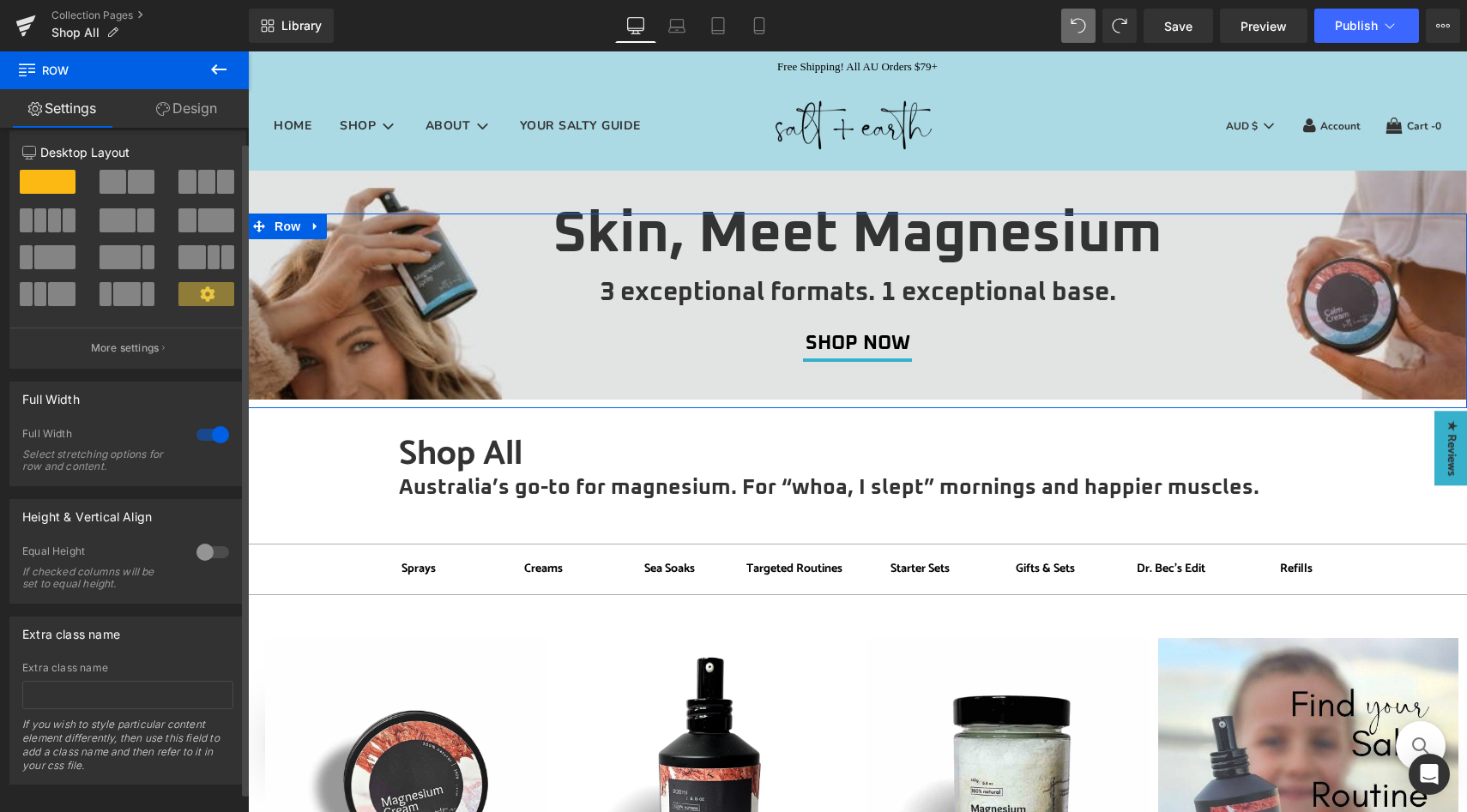
scroll to position [0, 0]
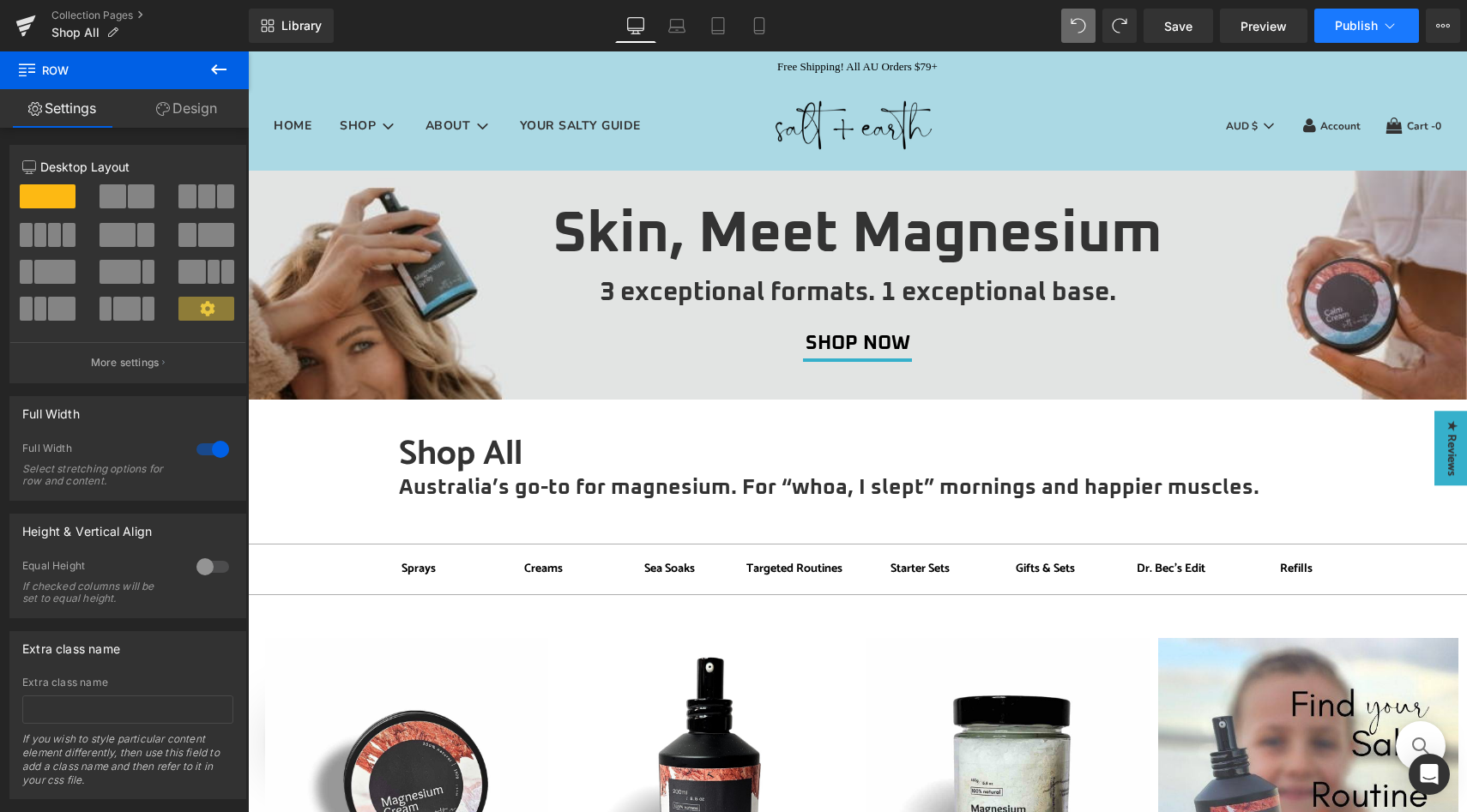
click at [1335, 23] on span "Publish" at bounding box center [1357, 26] width 43 height 14
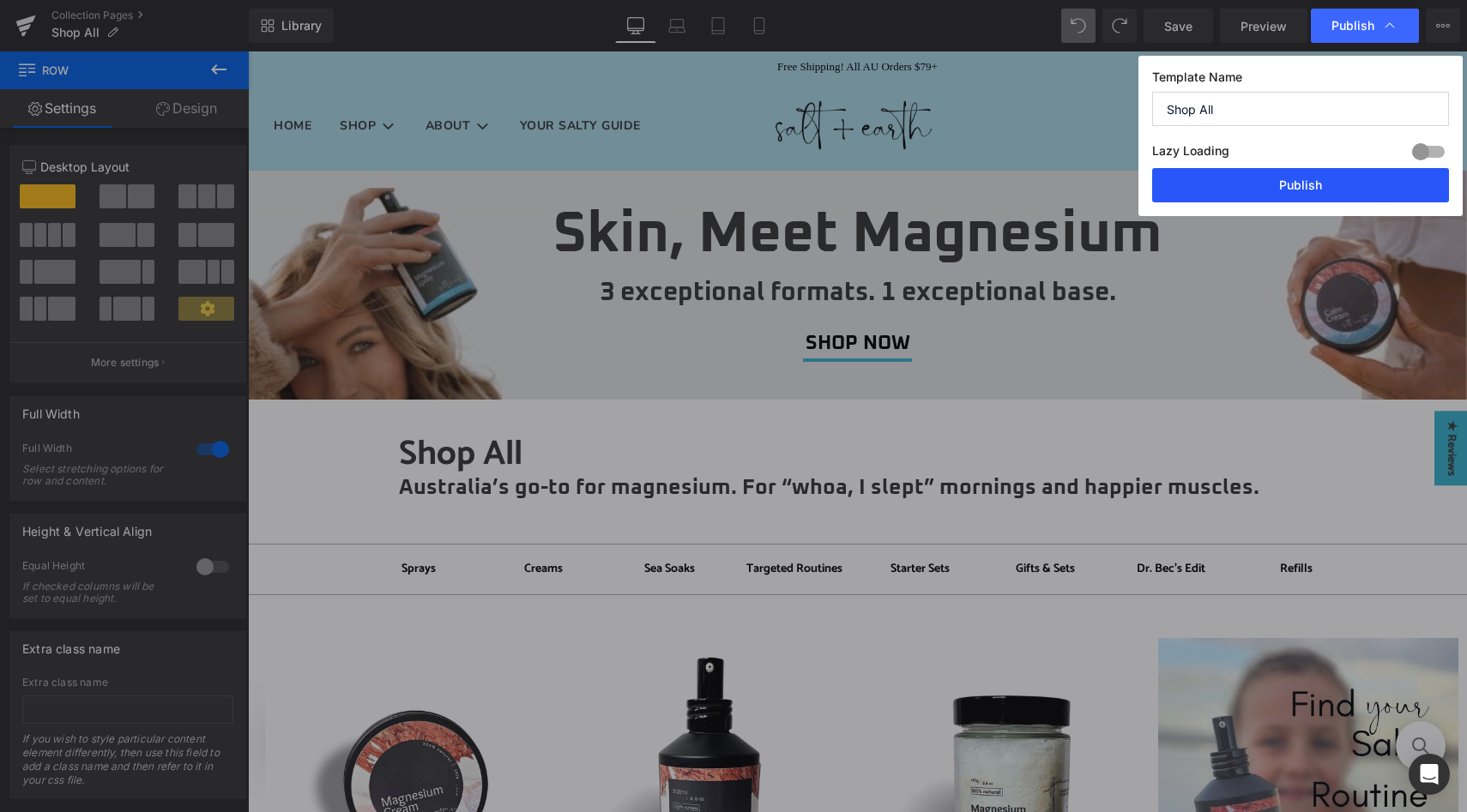
drag, startPoint x: 1309, startPoint y: 194, endPoint x: 1061, endPoint y: 141, distance: 253.6
click at [1309, 194] on button "Publish" at bounding box center [1301, 185] width 297 height 34
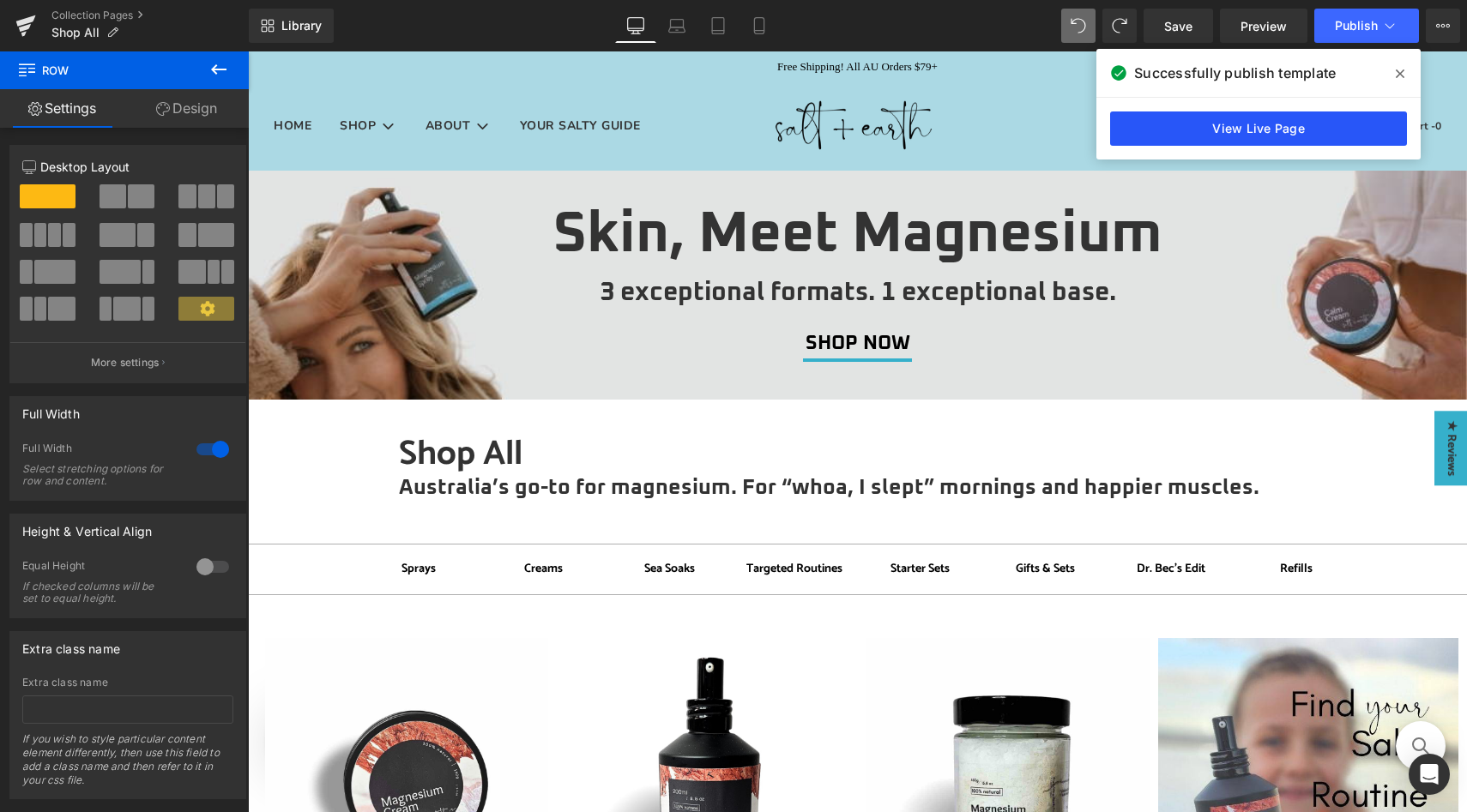
click at [1296, 126] on link "View Live Page" at bounding box center [1259, 128] width 297 height 34
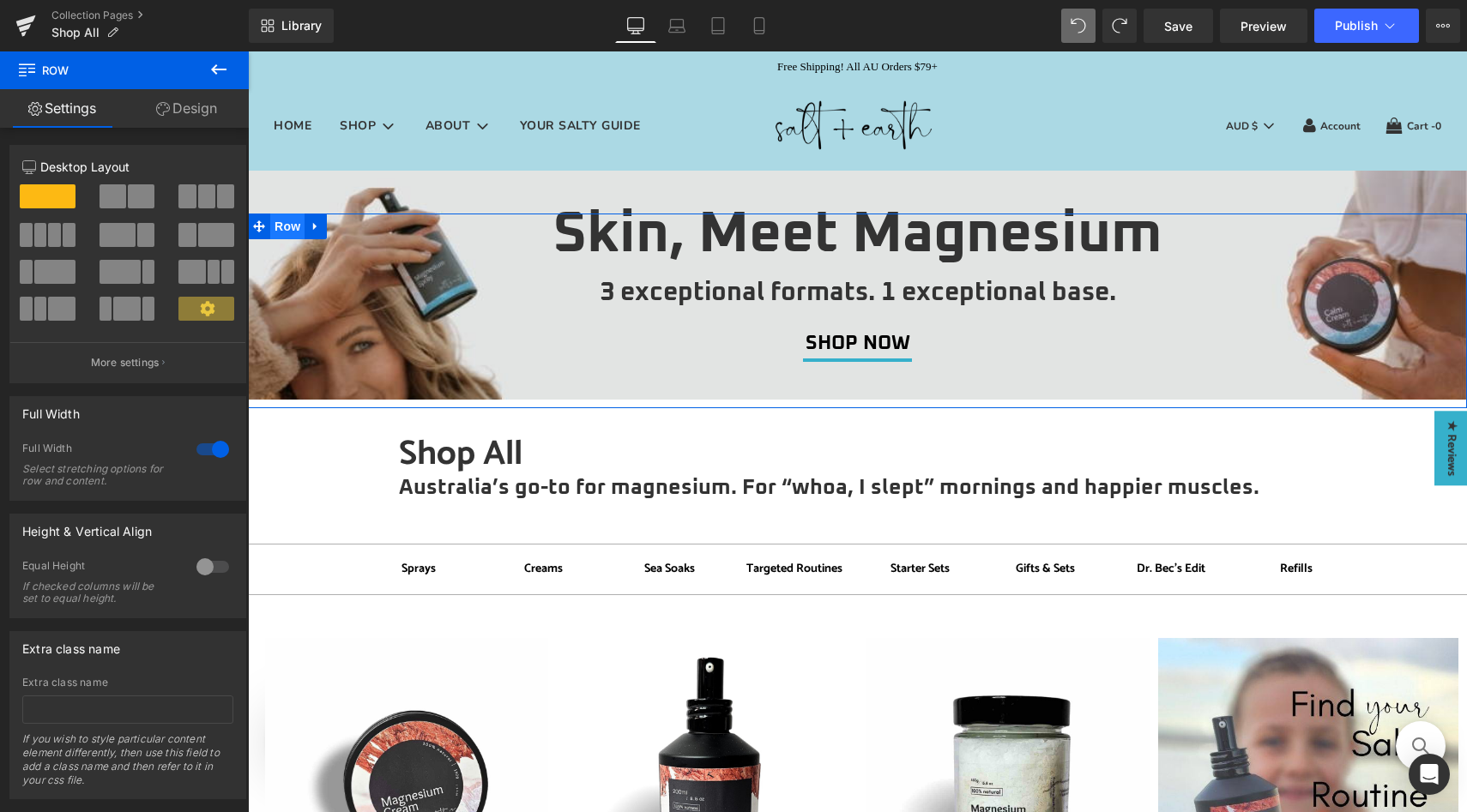
click at [270, 232] on span "Row" at bounding box center [287, 226] width 34 height 26
click at [163, 105] on icon at bounding box center [163, 109] width 14 height 14
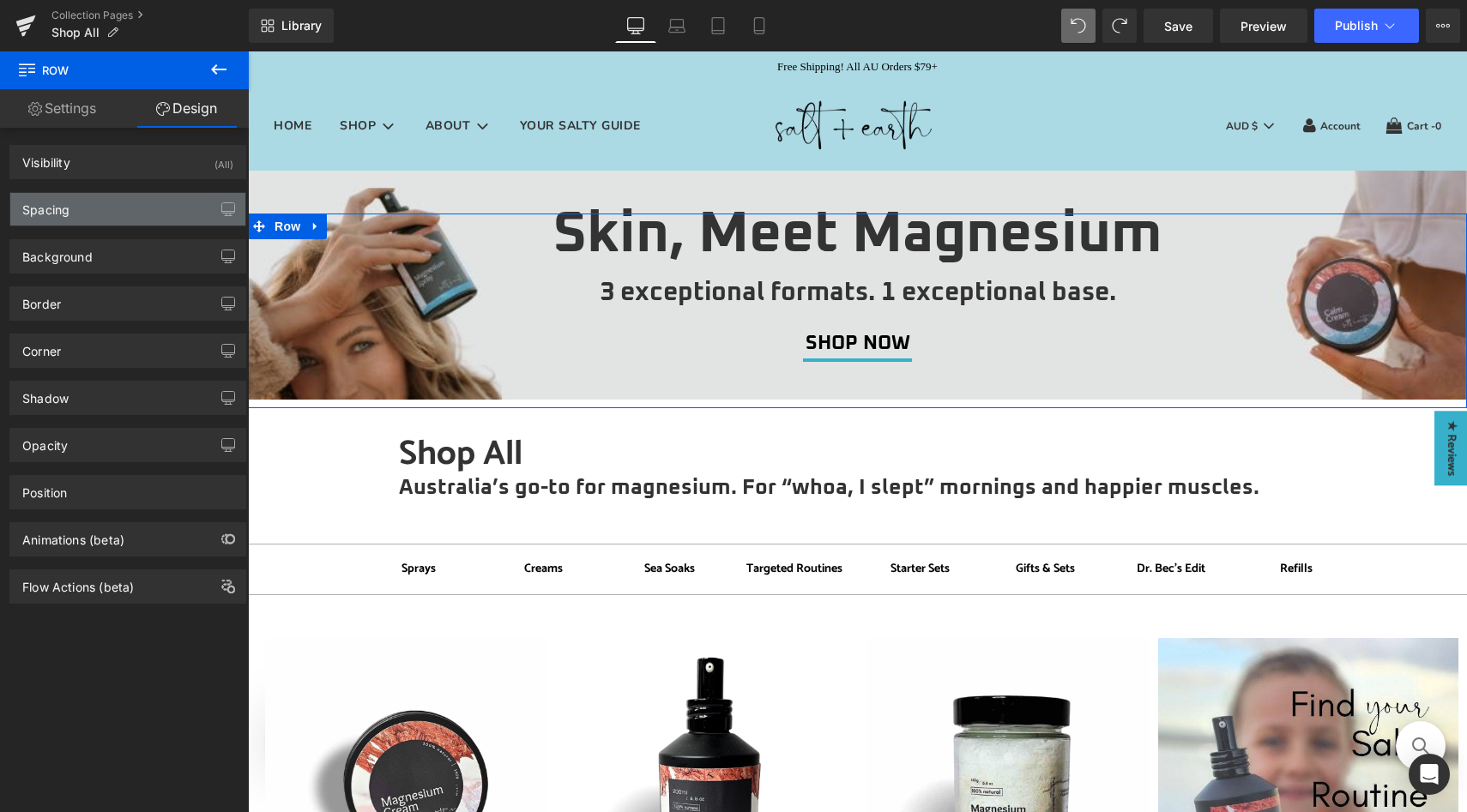
click at [109, 217] on div "Spacing" at bounding box center [127, 208] width 235 height 32
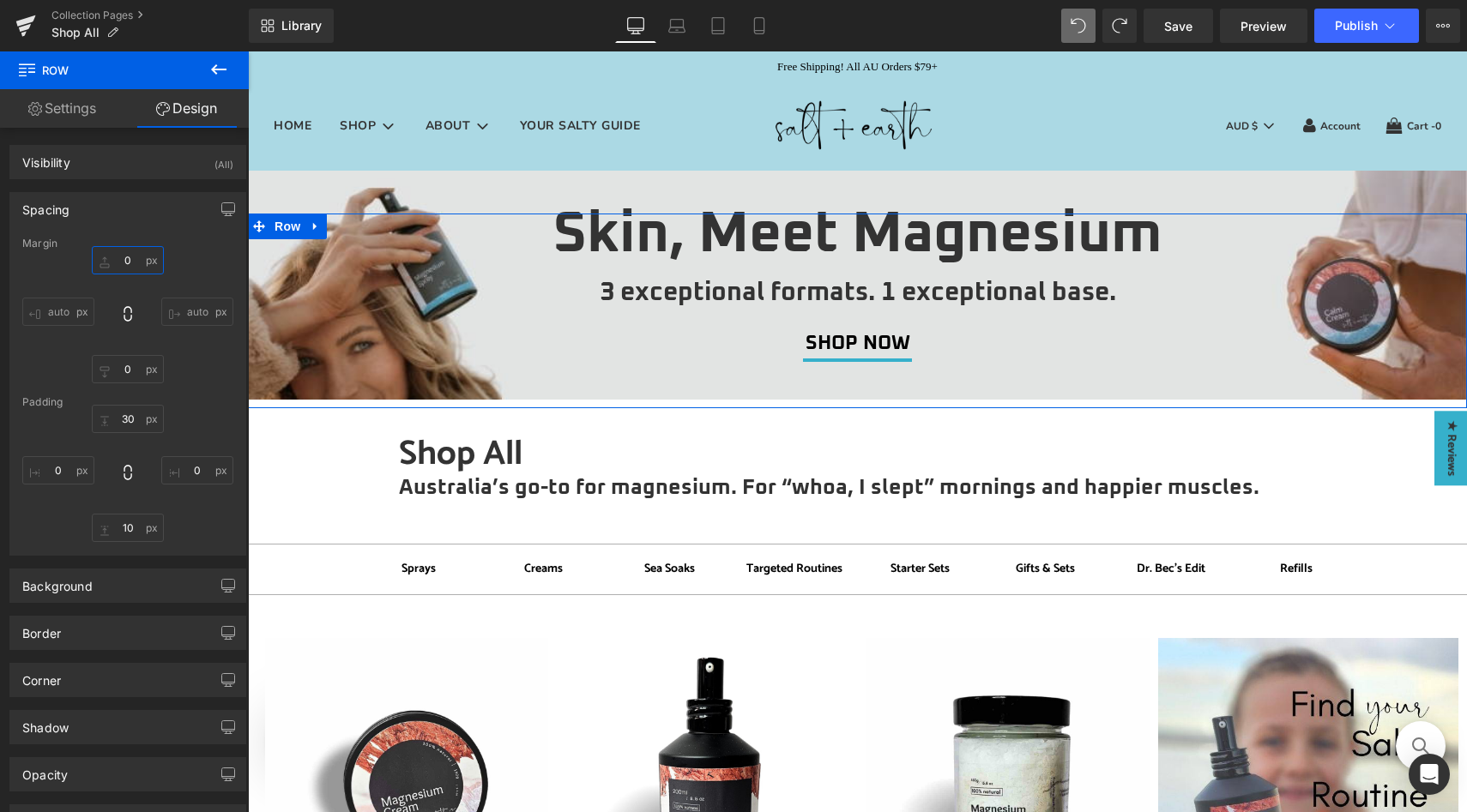
click at [131, 261] on input "0" at bounding box center [127, 260] width 72 height 29
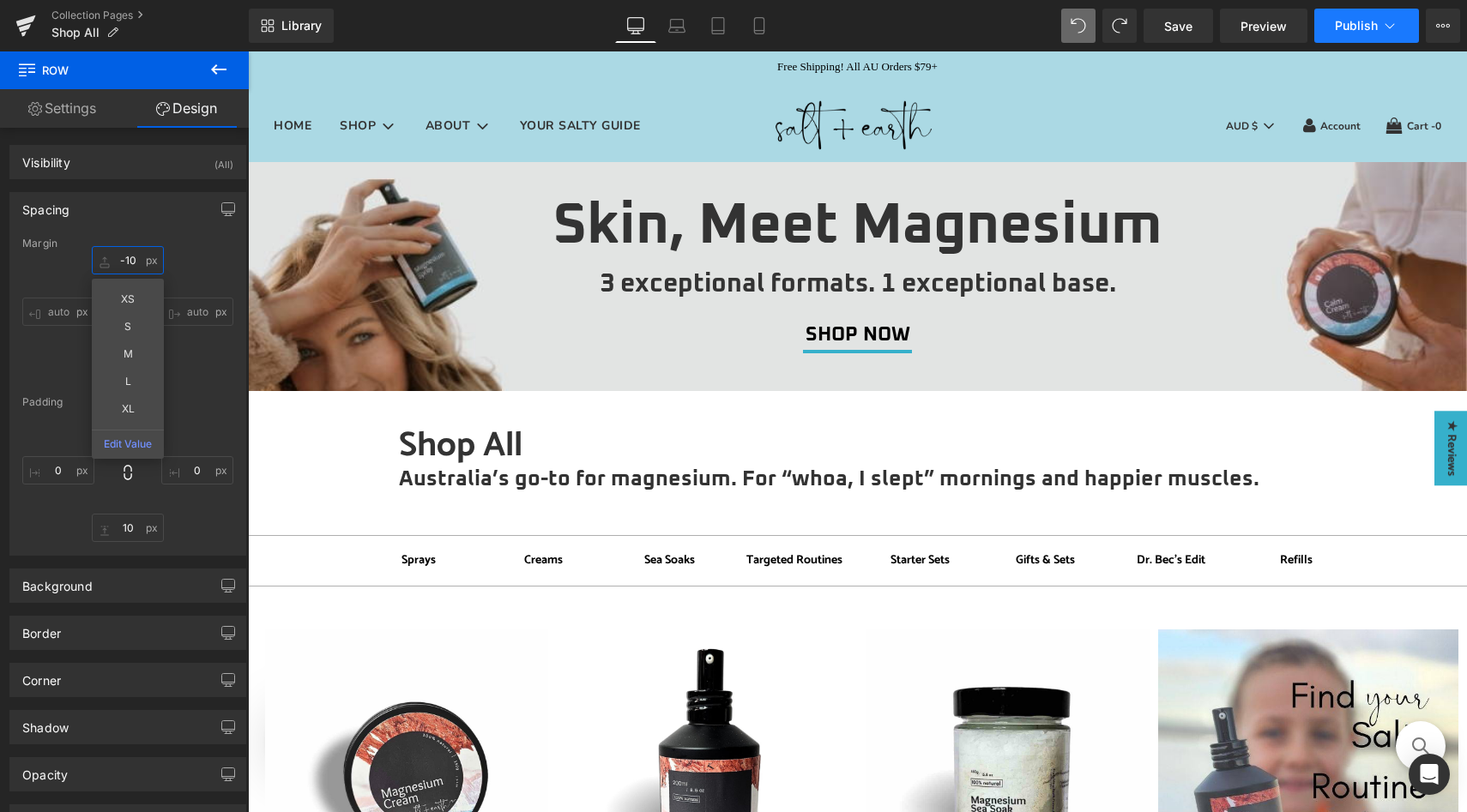
type input "-10"
click at [1354, 30] on span "Publish" at bounding box center [1357, 26] width 43 height 14
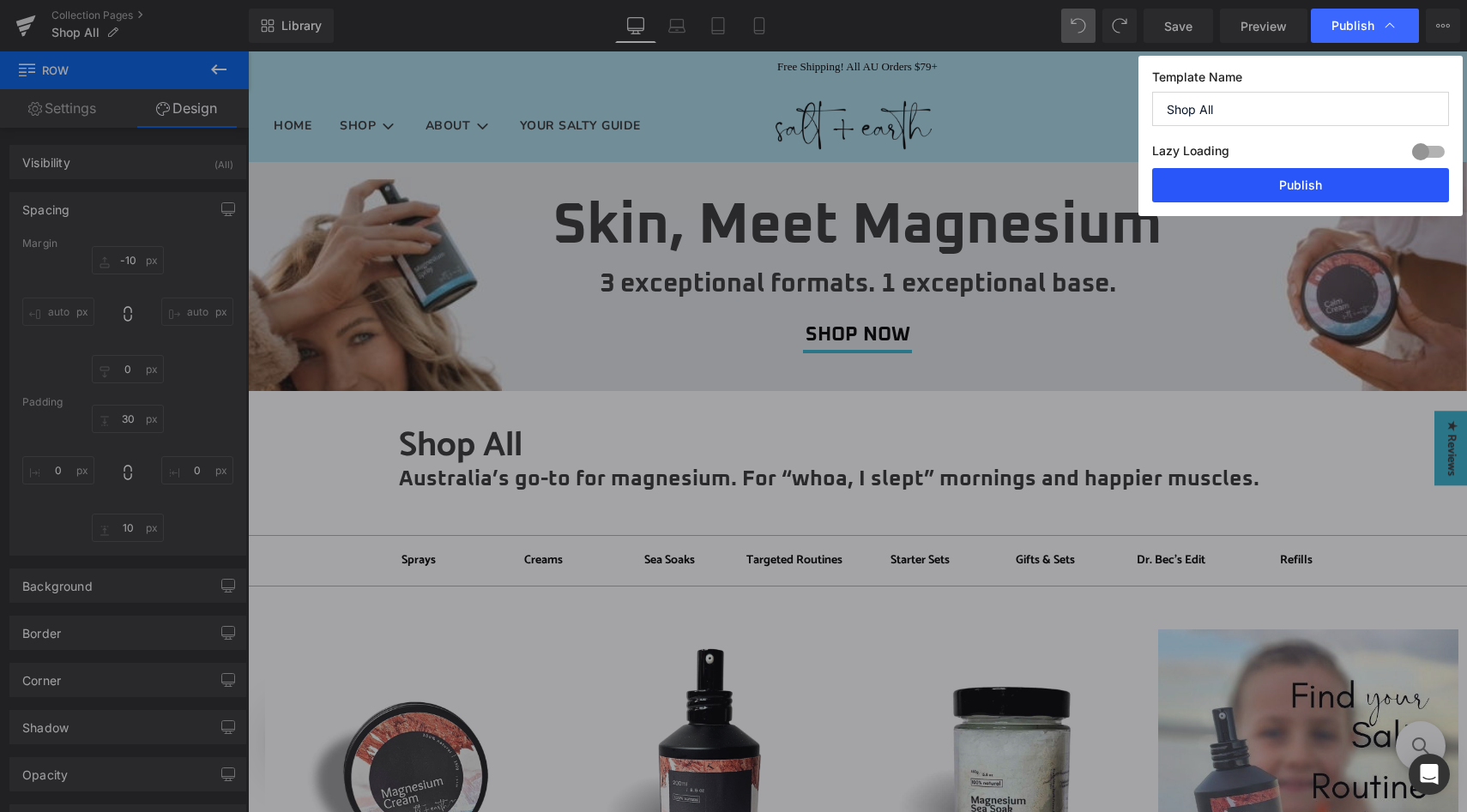
click at [1297, 184] on button "Publish" at bounding box center [1301, 185] width 297 height 34
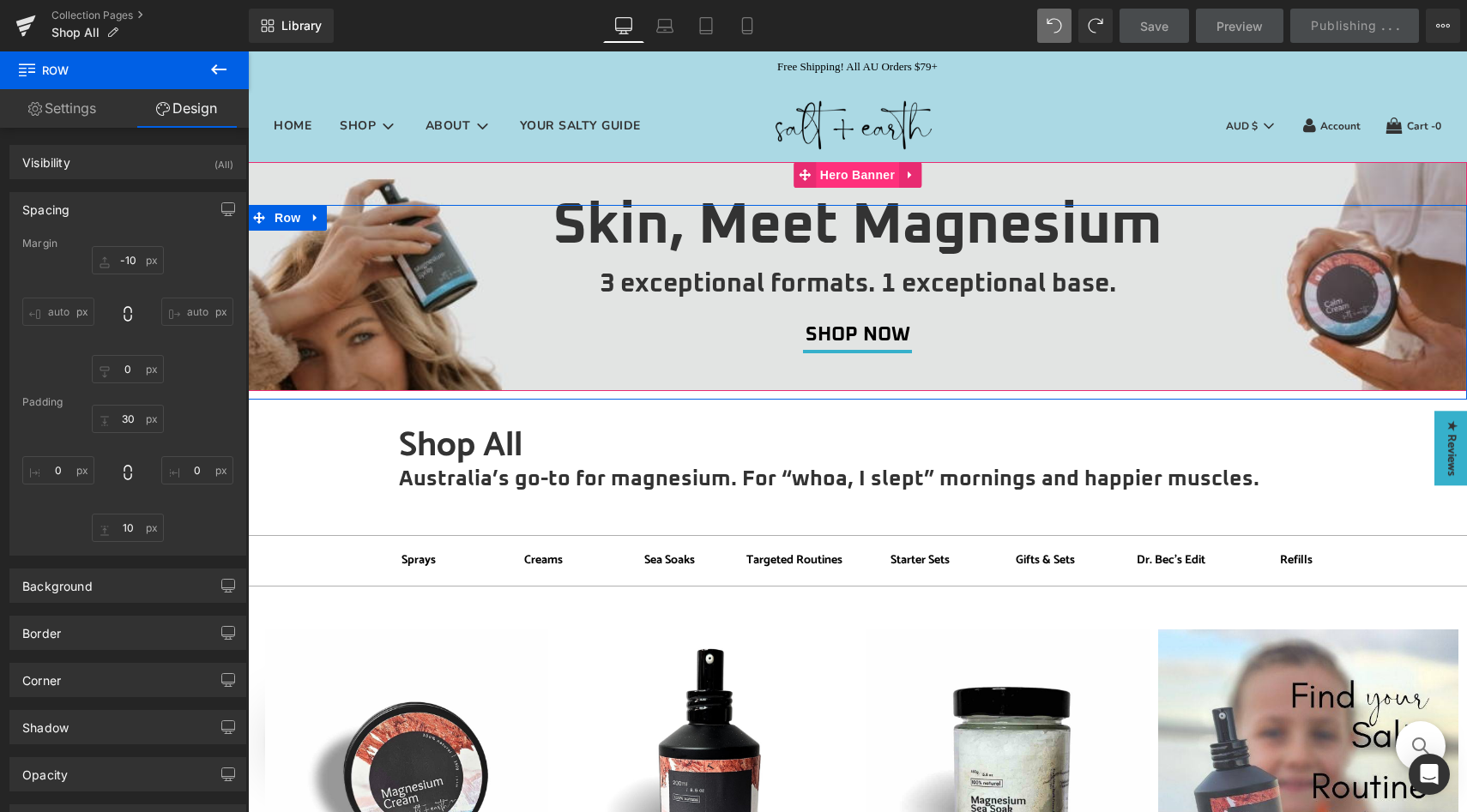
click at [840, 176] on span "Hero Banner" at bounding box center [857, 175] width 84 height 26
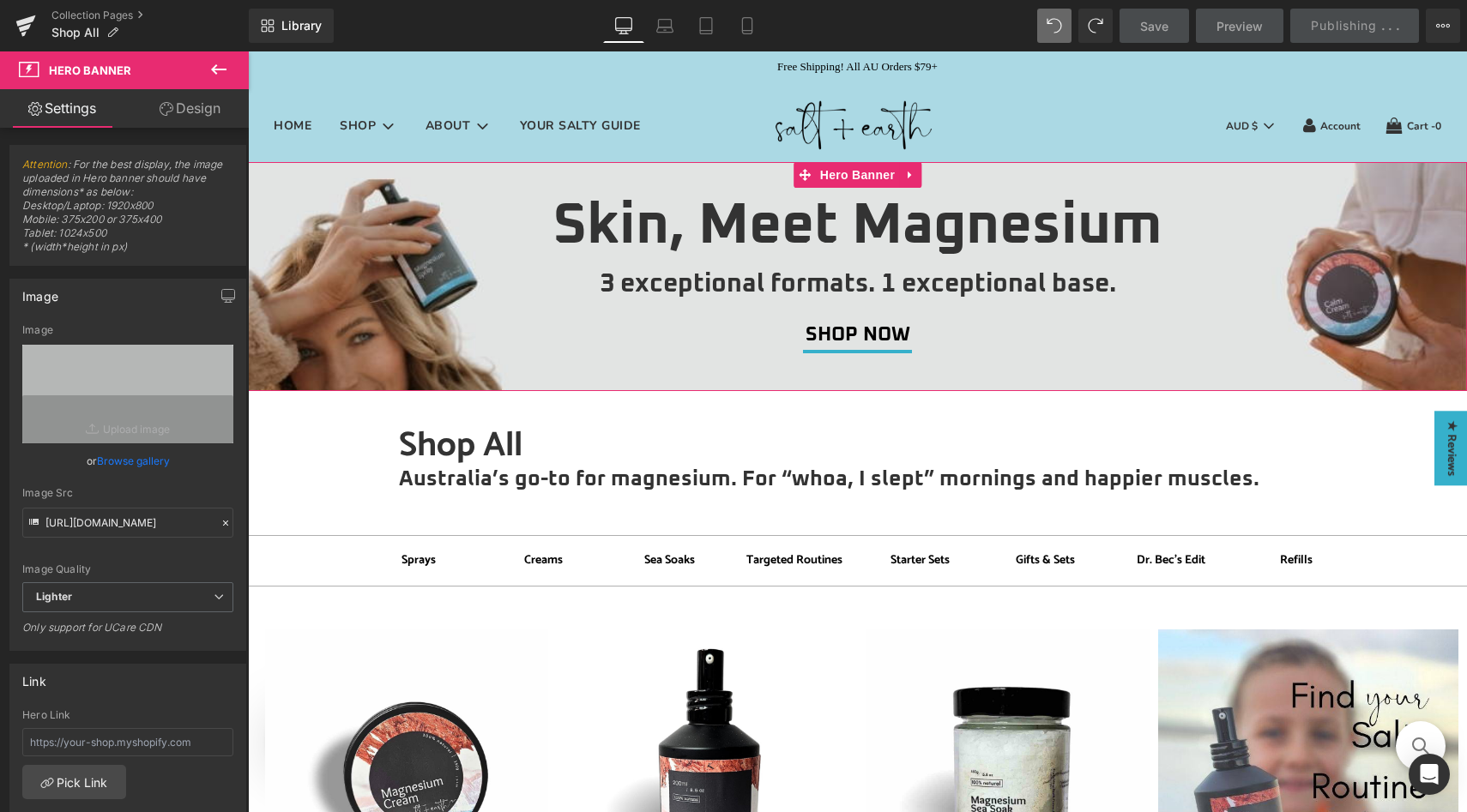
click at [191, 104] on link "Design" at bounding box center [190, 108] width 125 height 38
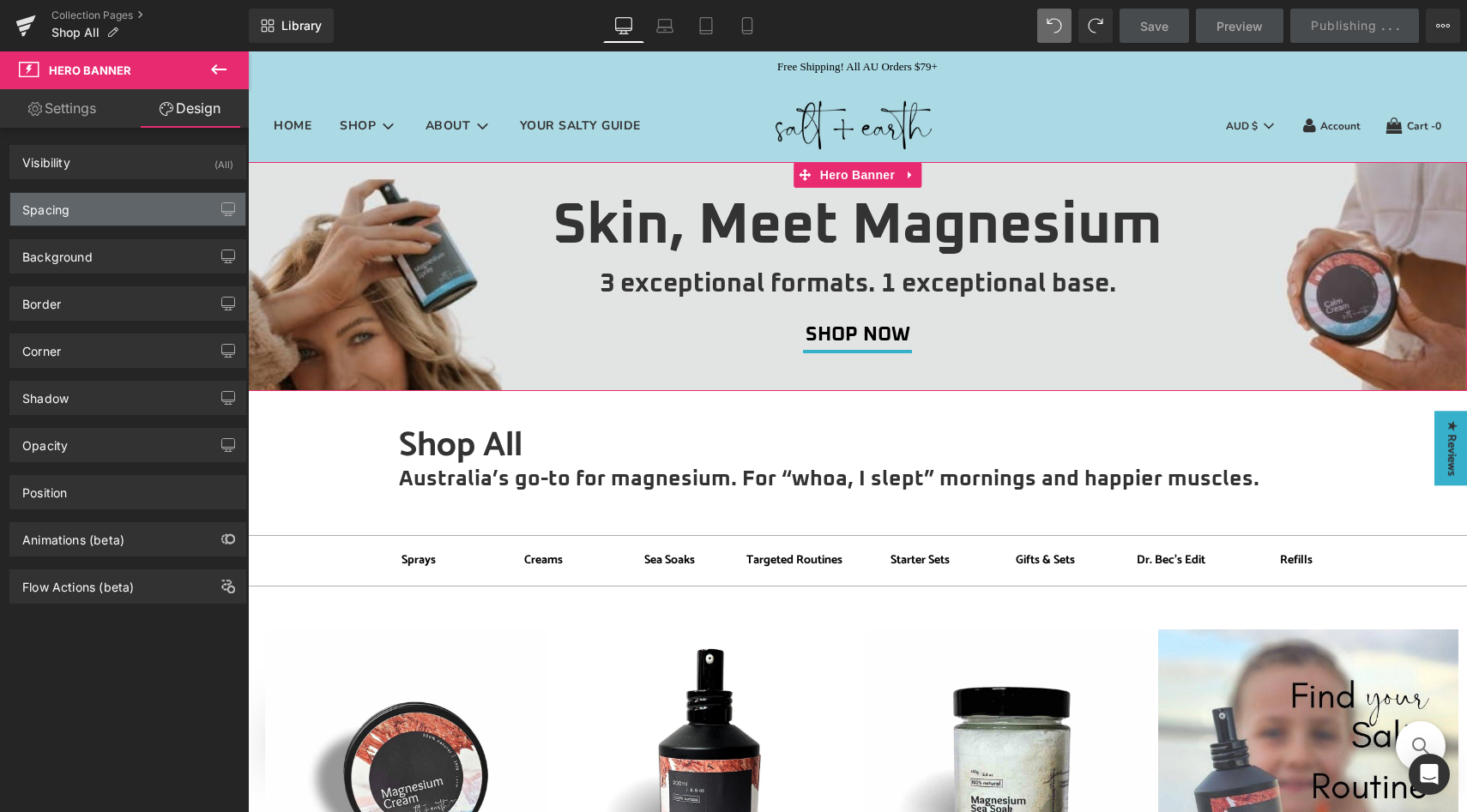
click at [104, 212] on div "Spacing" at bounding box center [127, 208] width 235 height 32
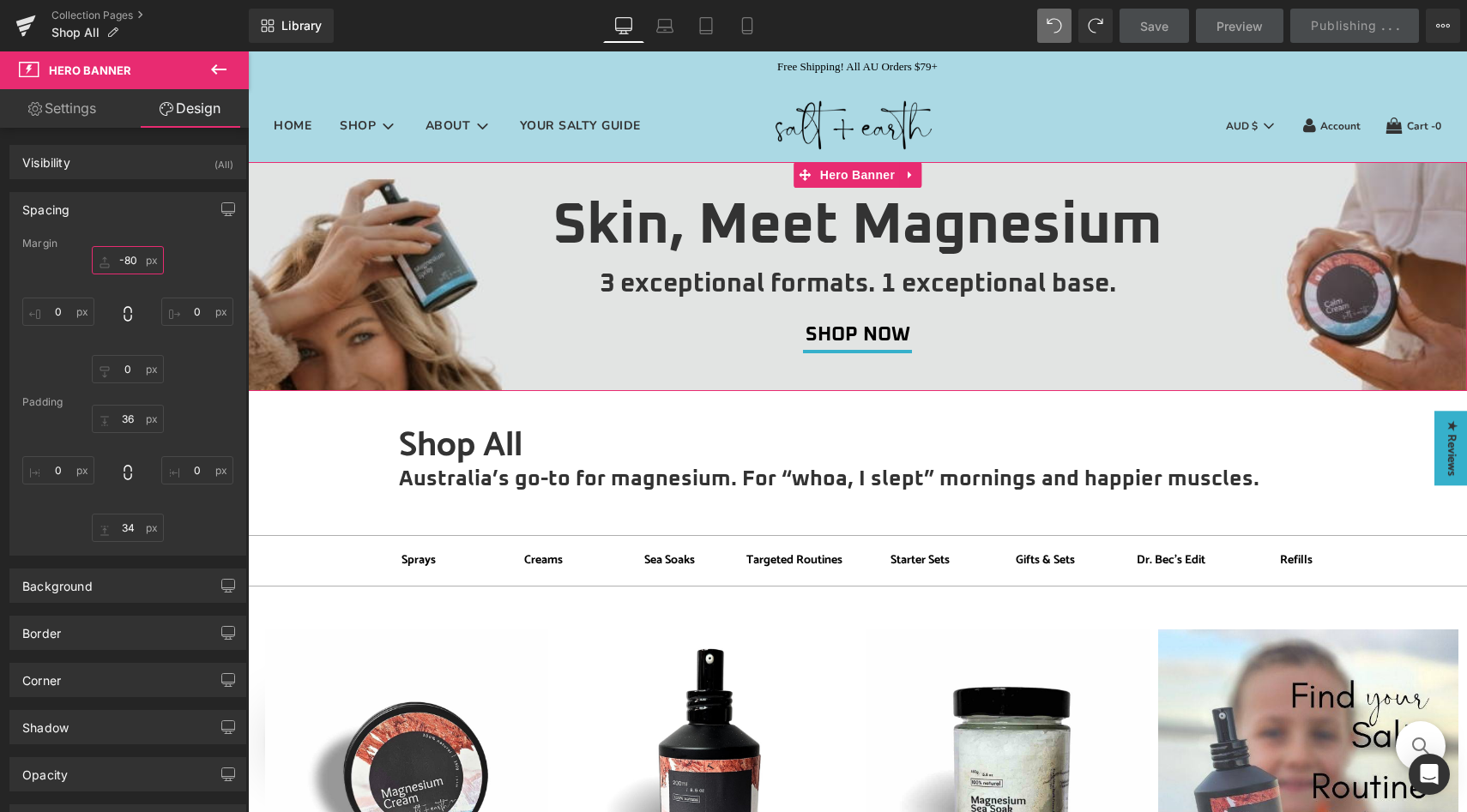
click at [130, 260] on input "-80" at bounding box center [127, 260] width 72 height 29
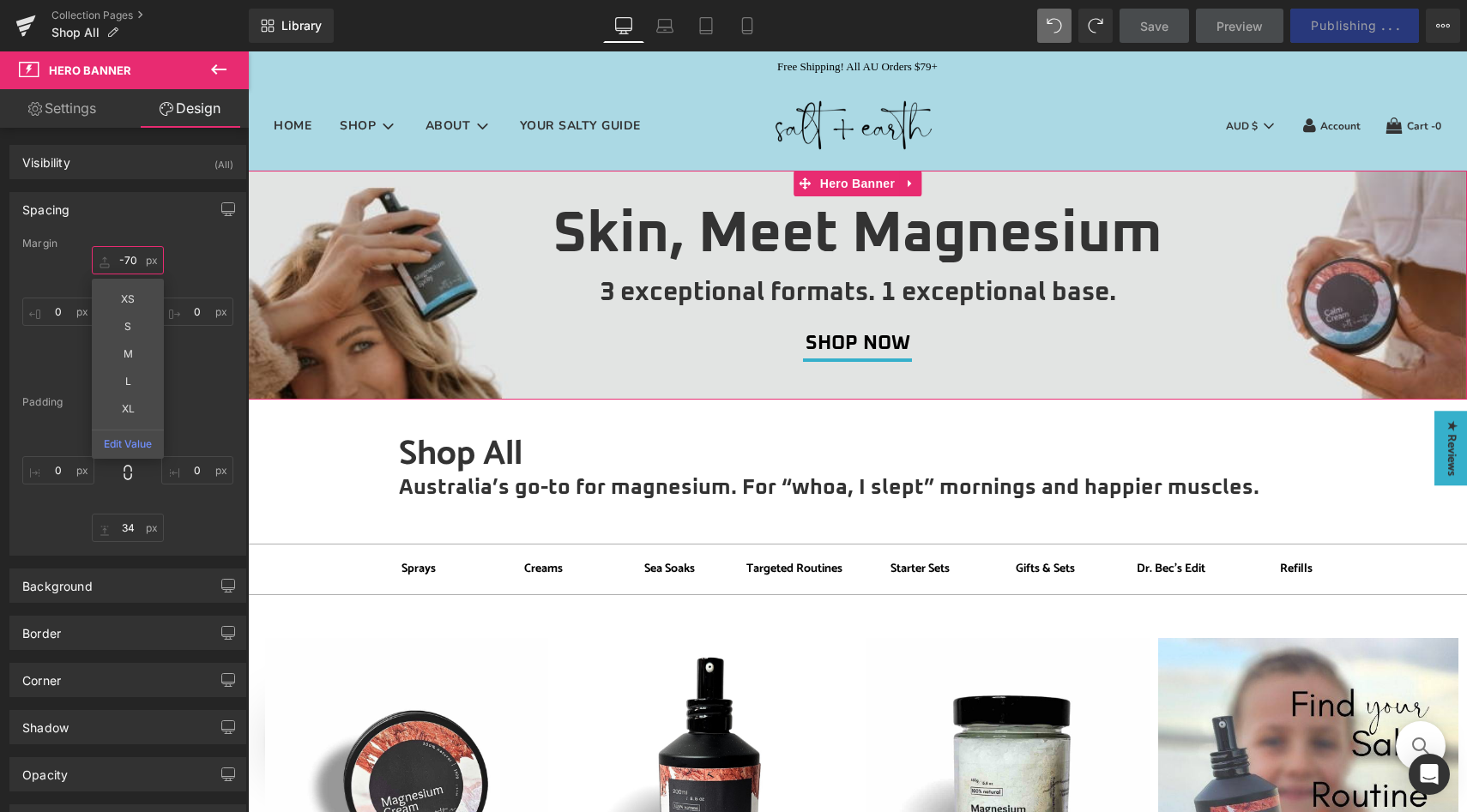
click at [134, 260] on input "-70" at bounding box center [127, 260] width 72 height 29
click at [147, 227] on div "Spacing Margin -70 XS S M L XL Edit Value 0 0 0 Padding 36 0 34 0" at bounding box center [128, 374] width 237 height 364
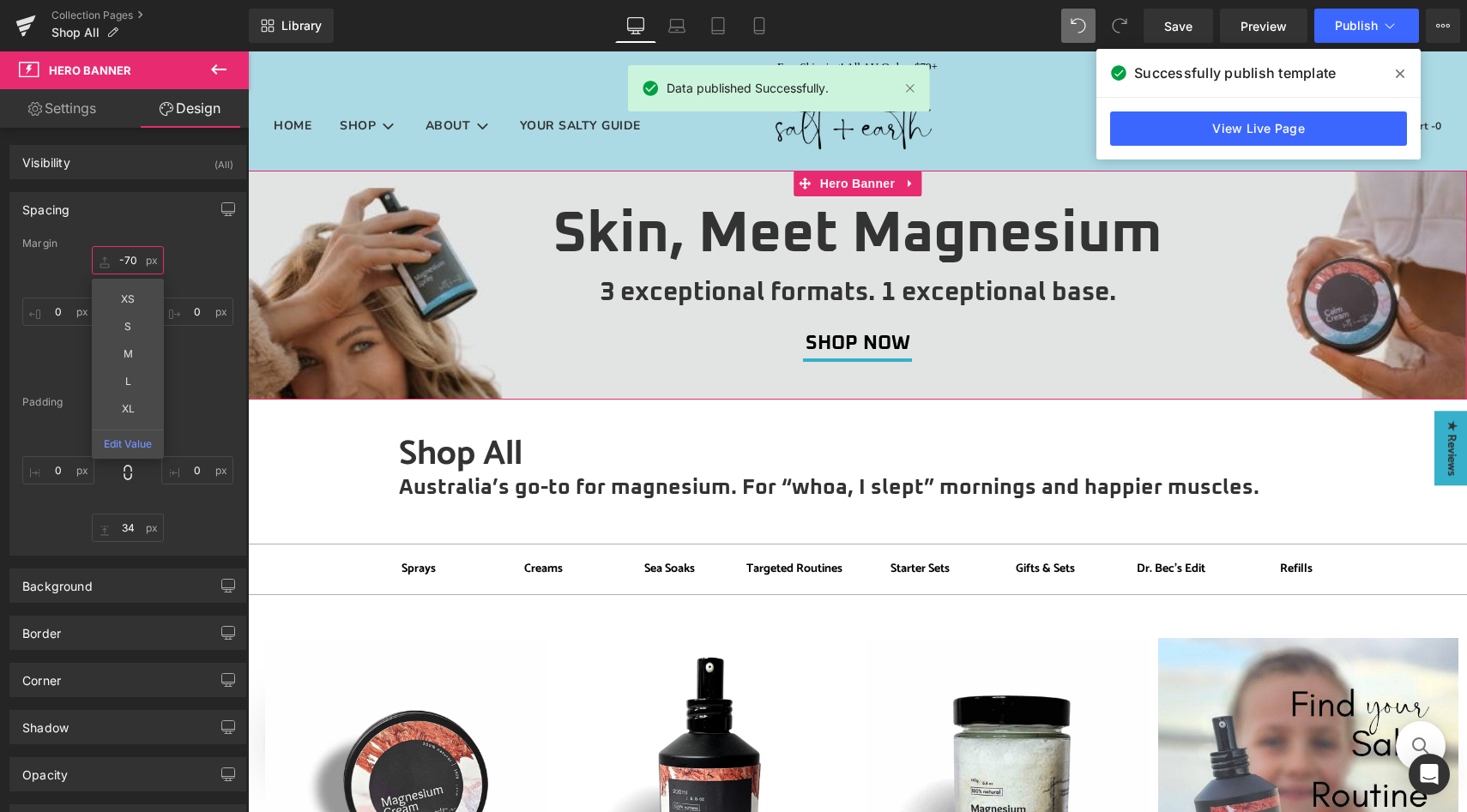
click at [128, 261] on input "-70" at bounding box center [127, 260] width 72 height 29
type input "0"
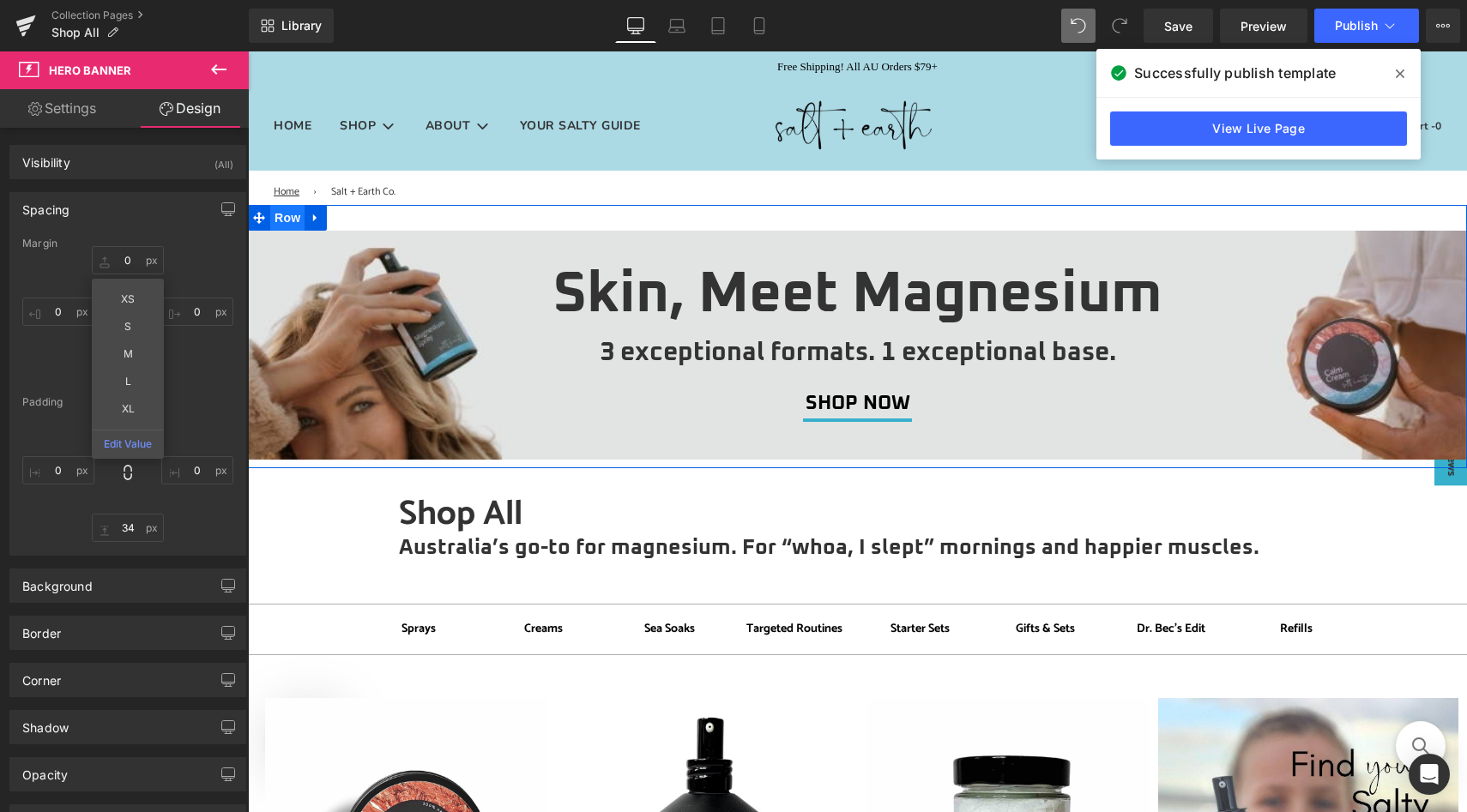
click at [272, 220] on span "Row" at bounding box center [287, 218] width 34 height 26
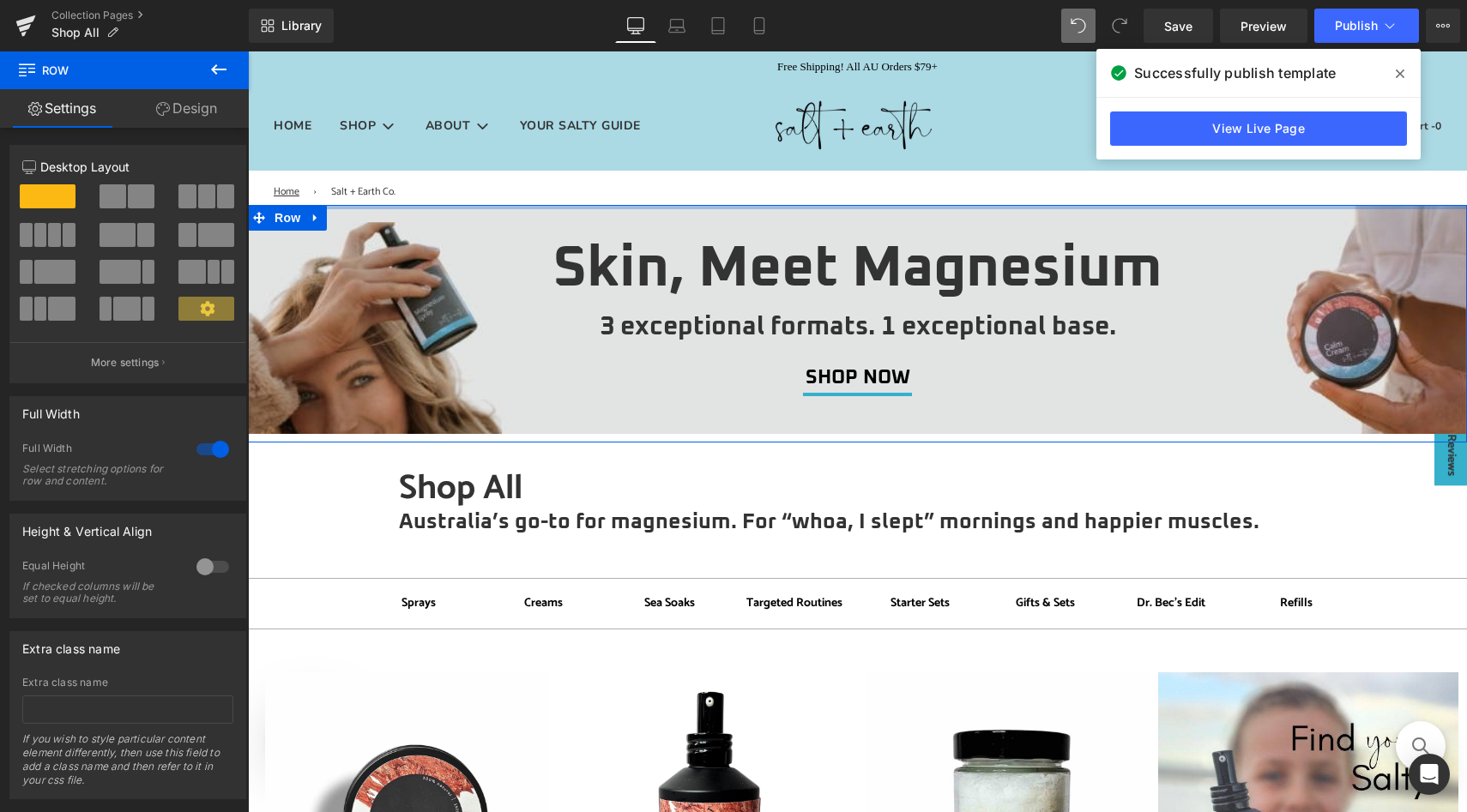
drag, startPoint x: 427, startPoint y: 222, endPoint x: 428, endPoint y: 166, distance: 56.0
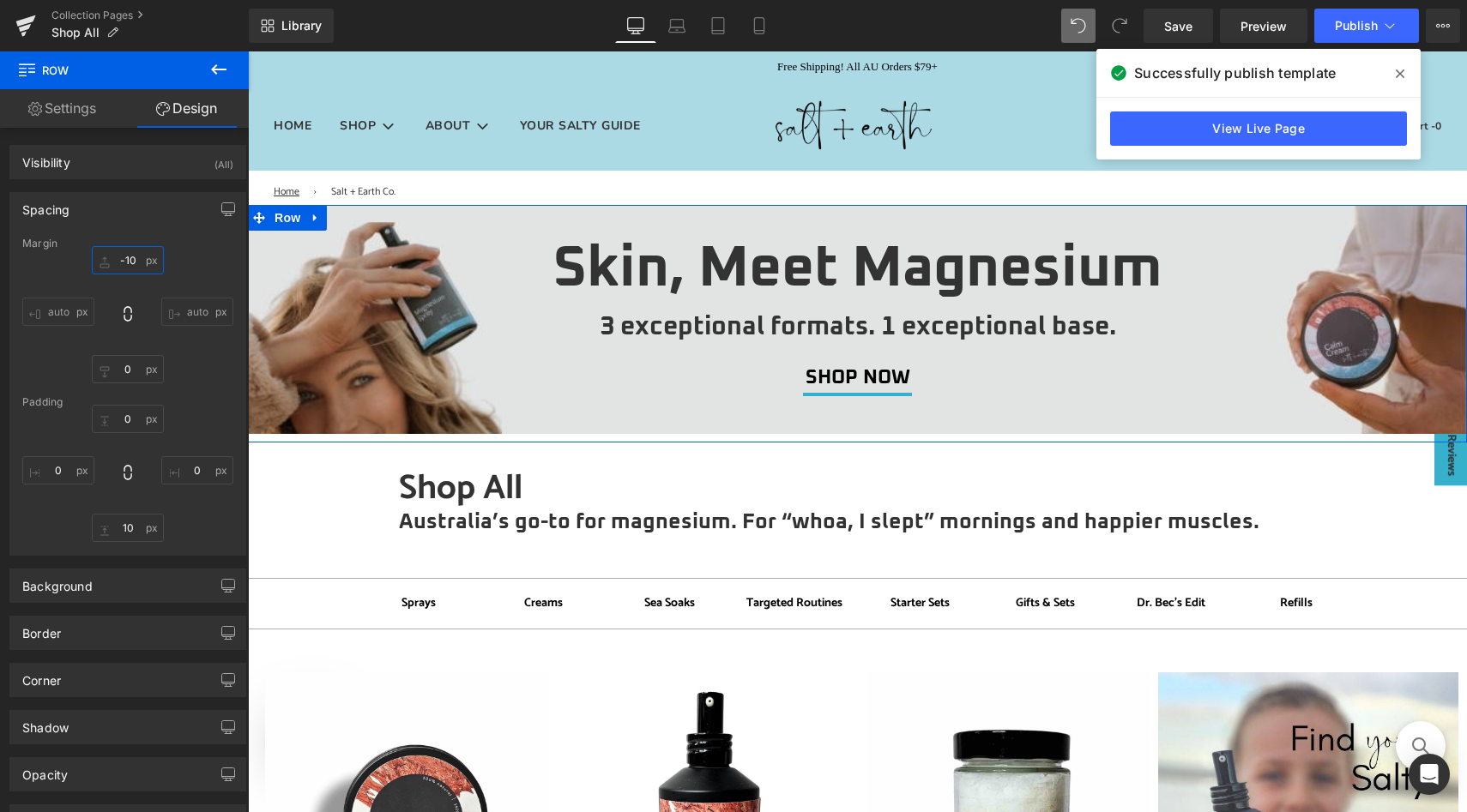
click at [131, 261] on input "-10" at bounding box center [127, 260] width 72 height 29
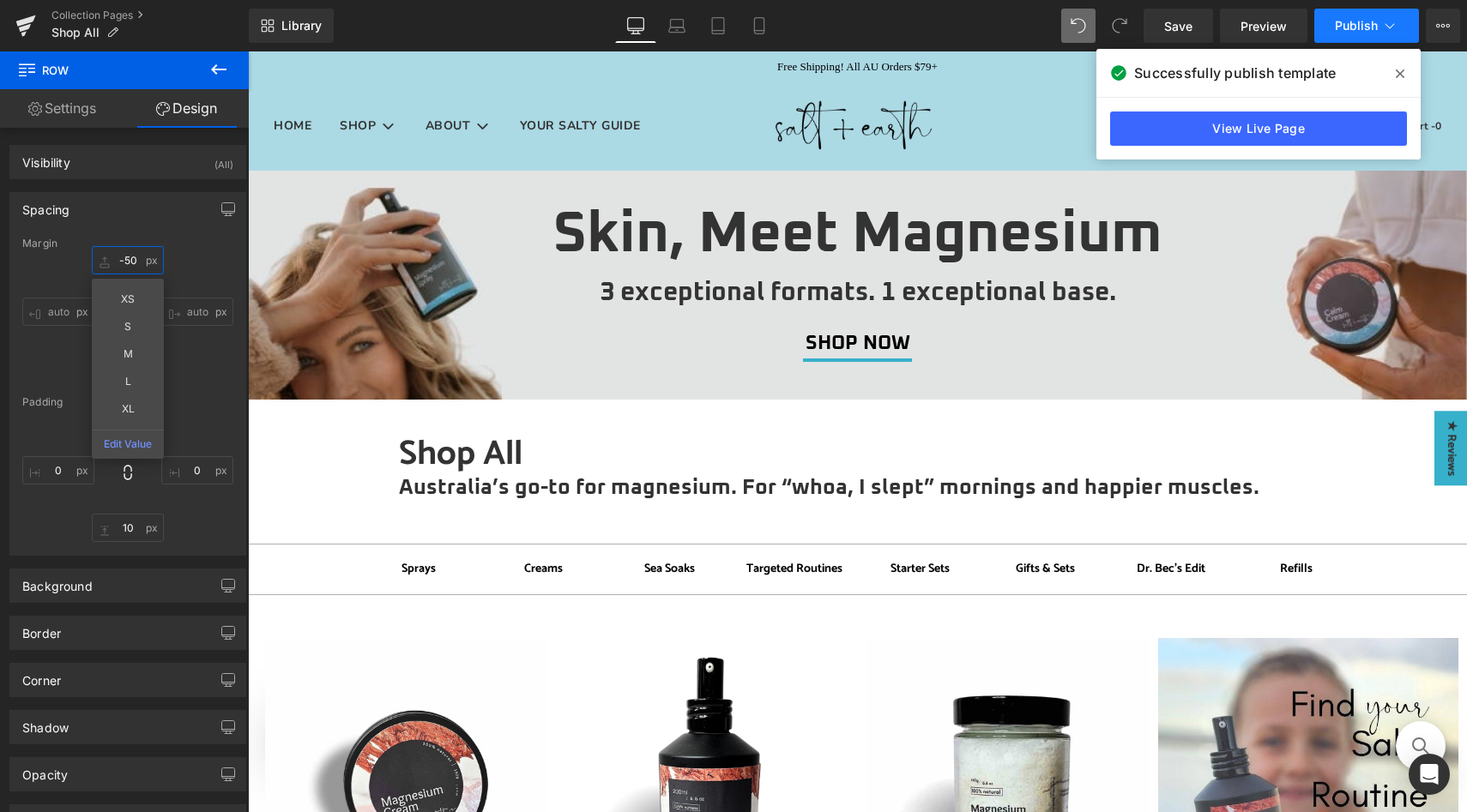
type input "-50"
click at [1366, 20] on span "Publish" at bounding box center [1357, 26] width 43 height 14
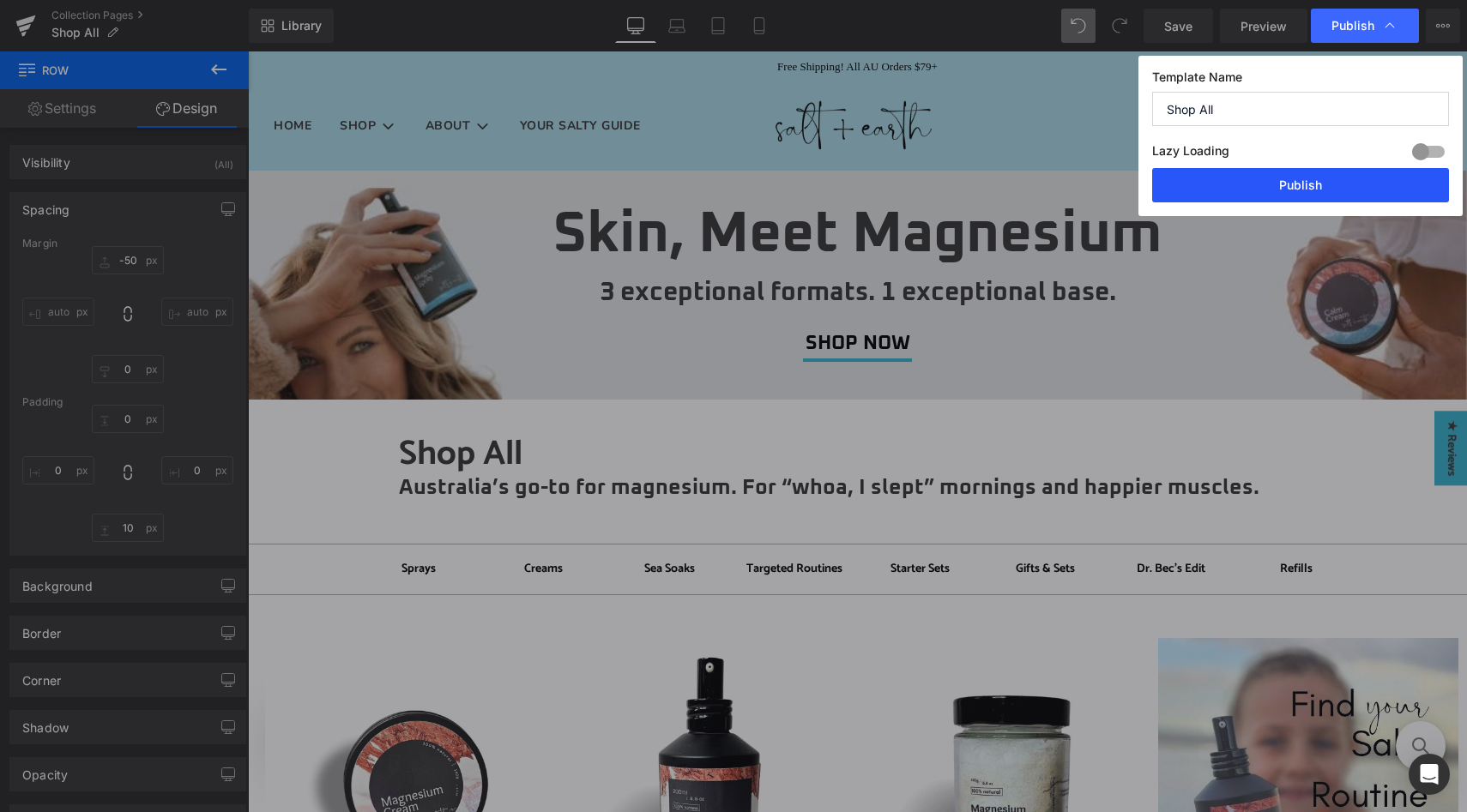
click at [1302, 183] on button "Publish" at bounding box center [1301, 185] width 297 height 34
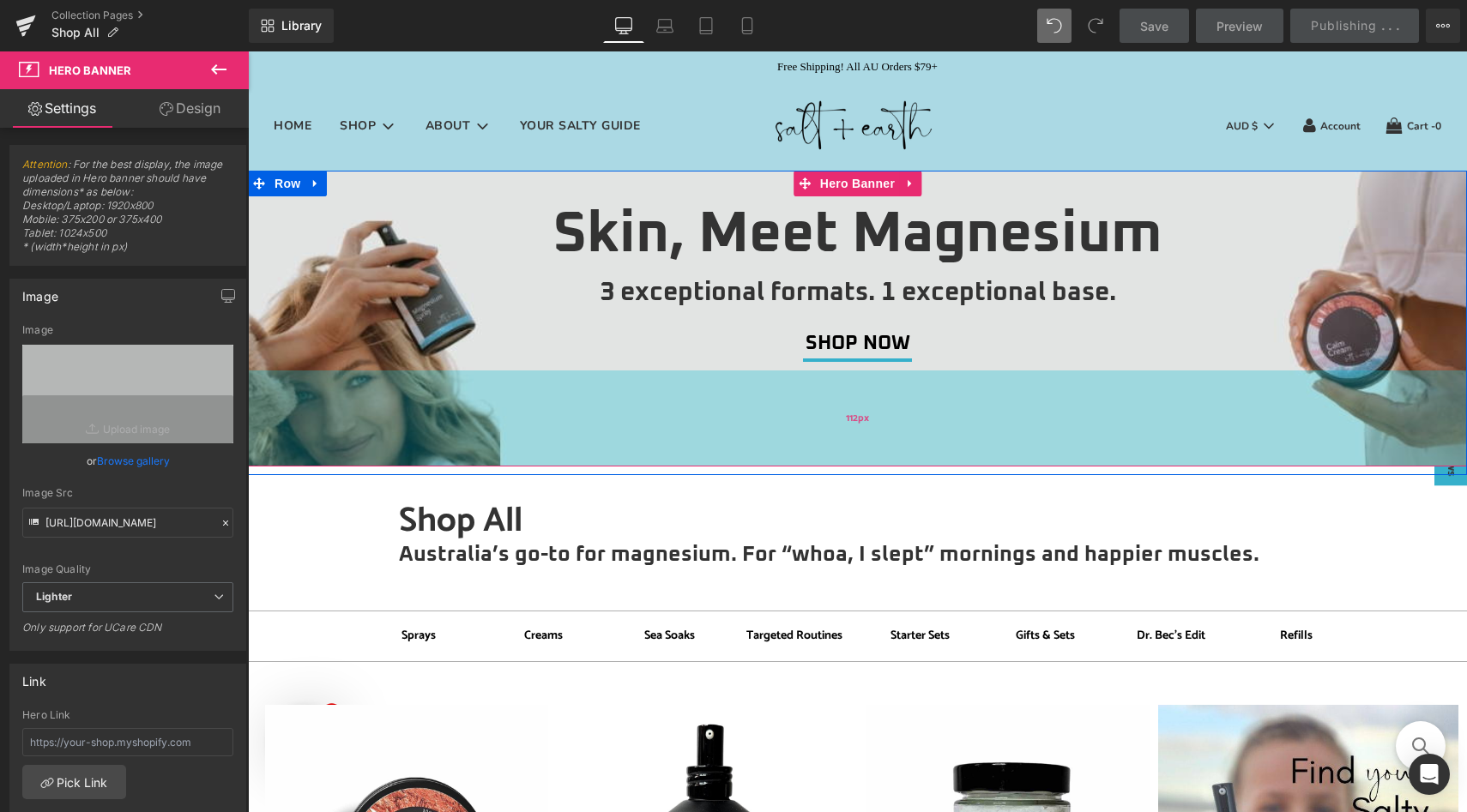
drag, startPoint x: 696, startPoint y: 391, endPoint x: 675, endPoint y: 458, distance: 70.2
click at [675, 458] on div "112px" at bounding box center [857, 419] width 1219 height 96
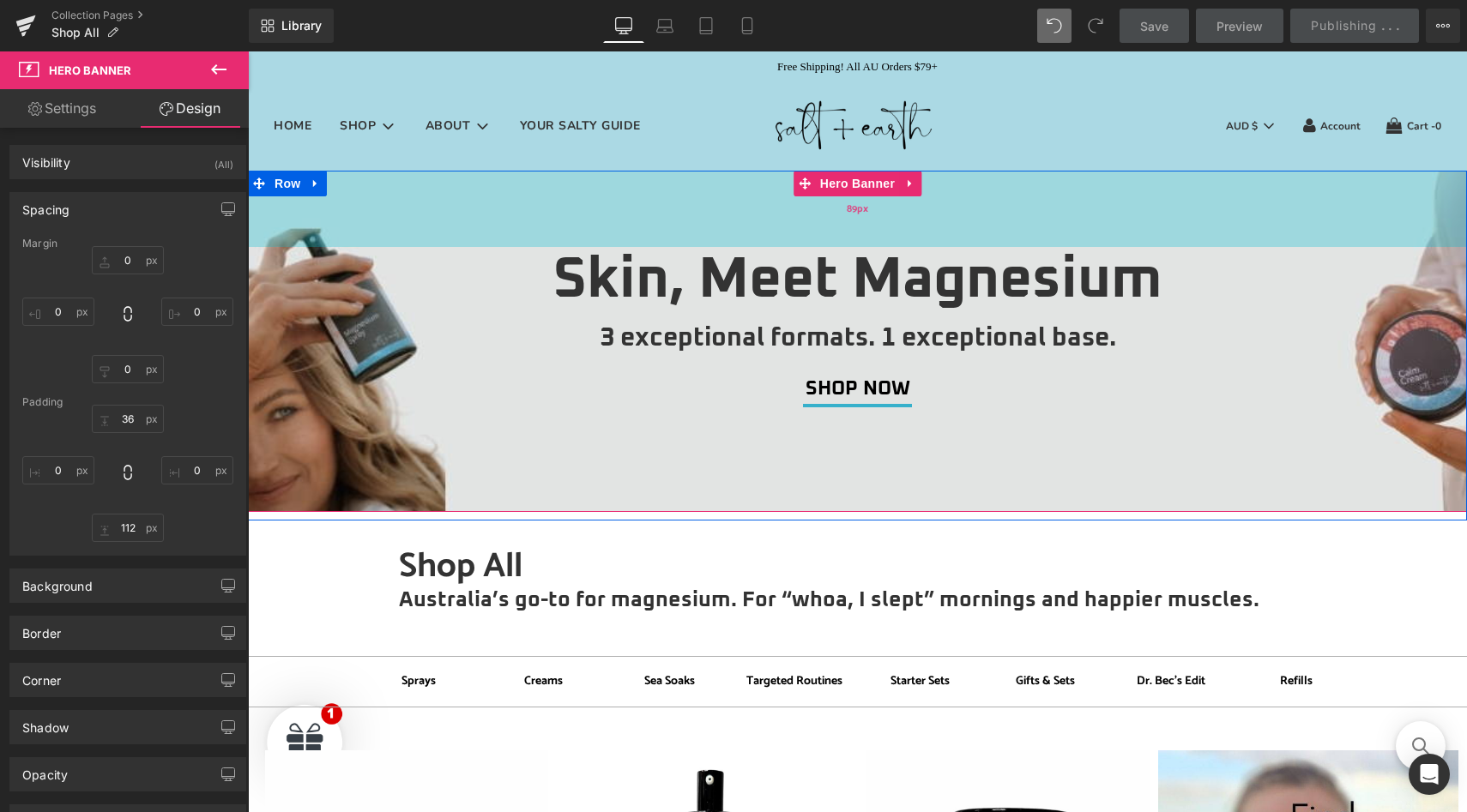
drag, startPoint x: 500, startPoint y: 196, endPoint x: 499, endPoint y: 247, distance: 51.0
click at [499, 247] on div "89px" at bounding box center [857, 209] width 1219 height 77
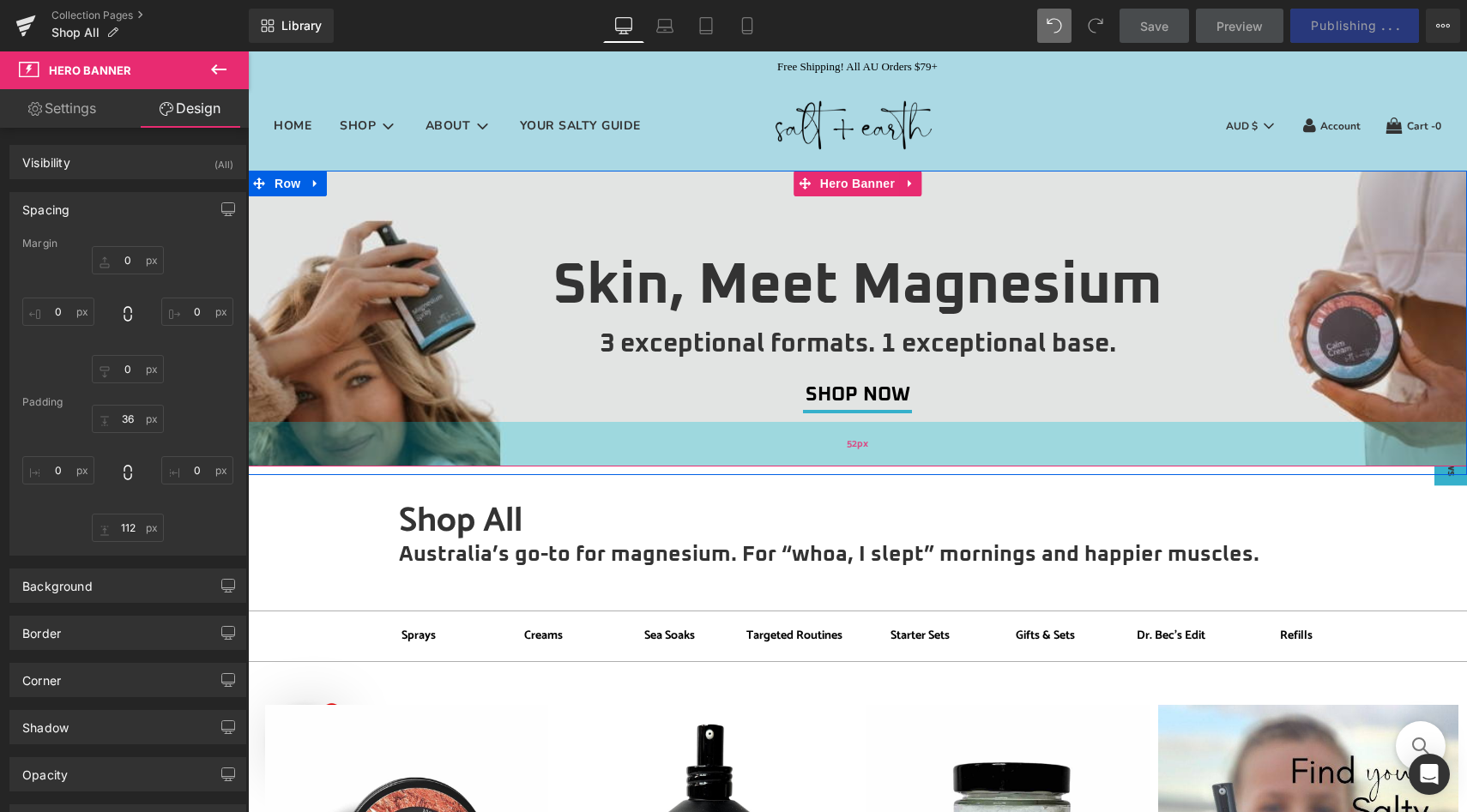
drag, startPoint x: 599, startPoint y: 490, endPoint x: 593, endPoint y: 438, distance: 52.3
click at [593, 438] on div "52px" at bounding box center [857, 443] width 1219 height 44
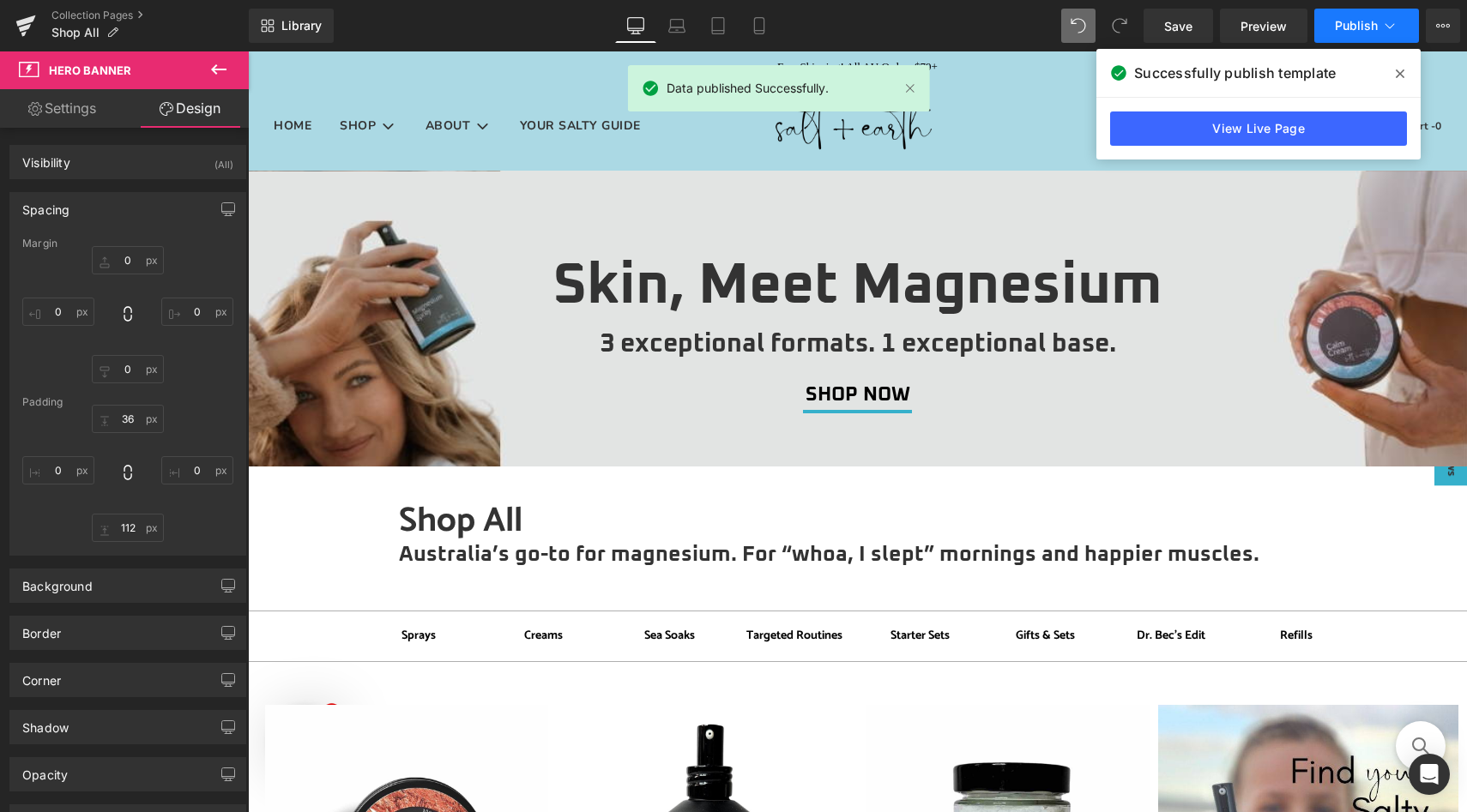
click at [1361, 31] on span "Publish" at bounding box center [1357, 26] width 43 height 14
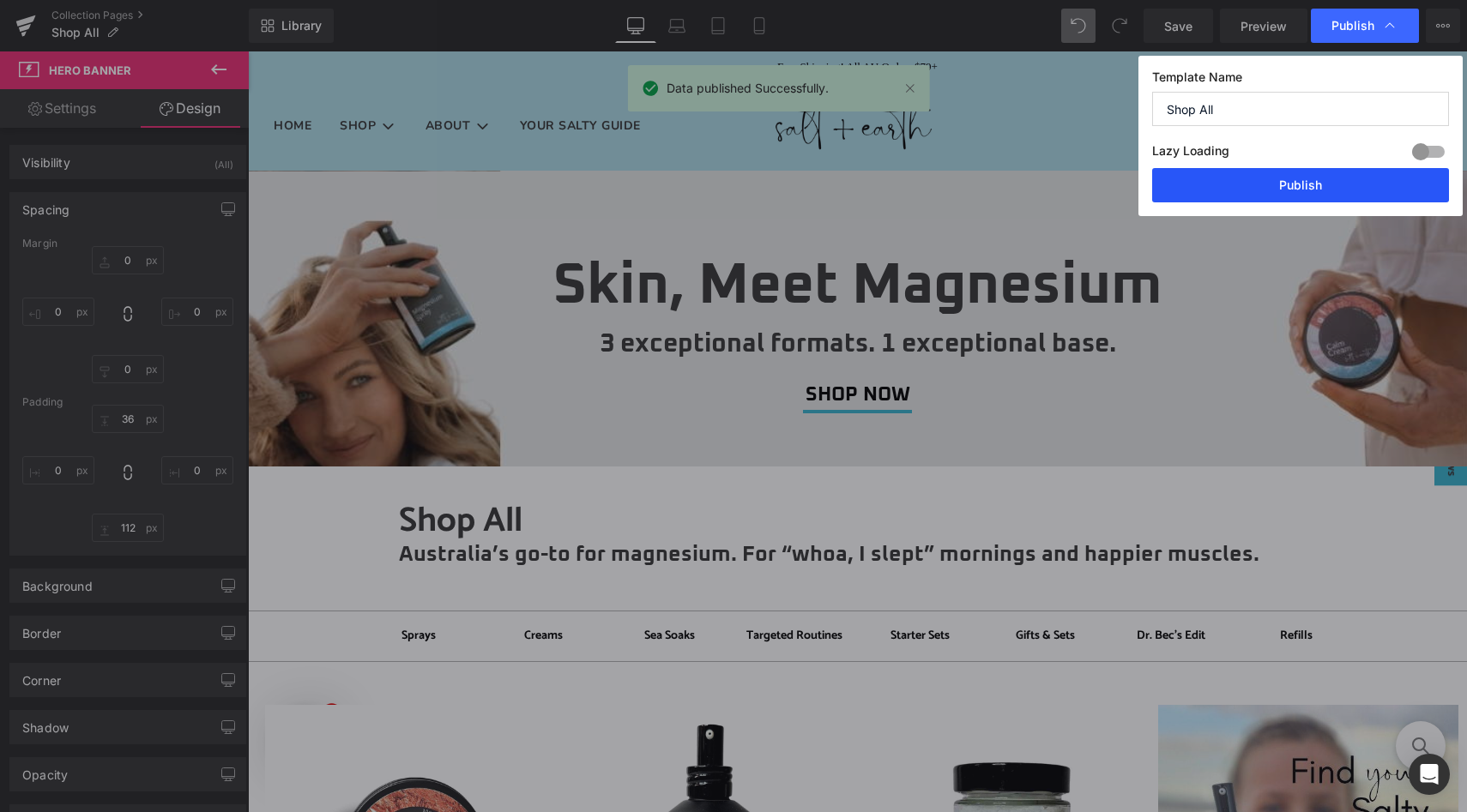
click at [1303, 192] on button "Publish" at bounding box center [1301, 185] width 297 height 34
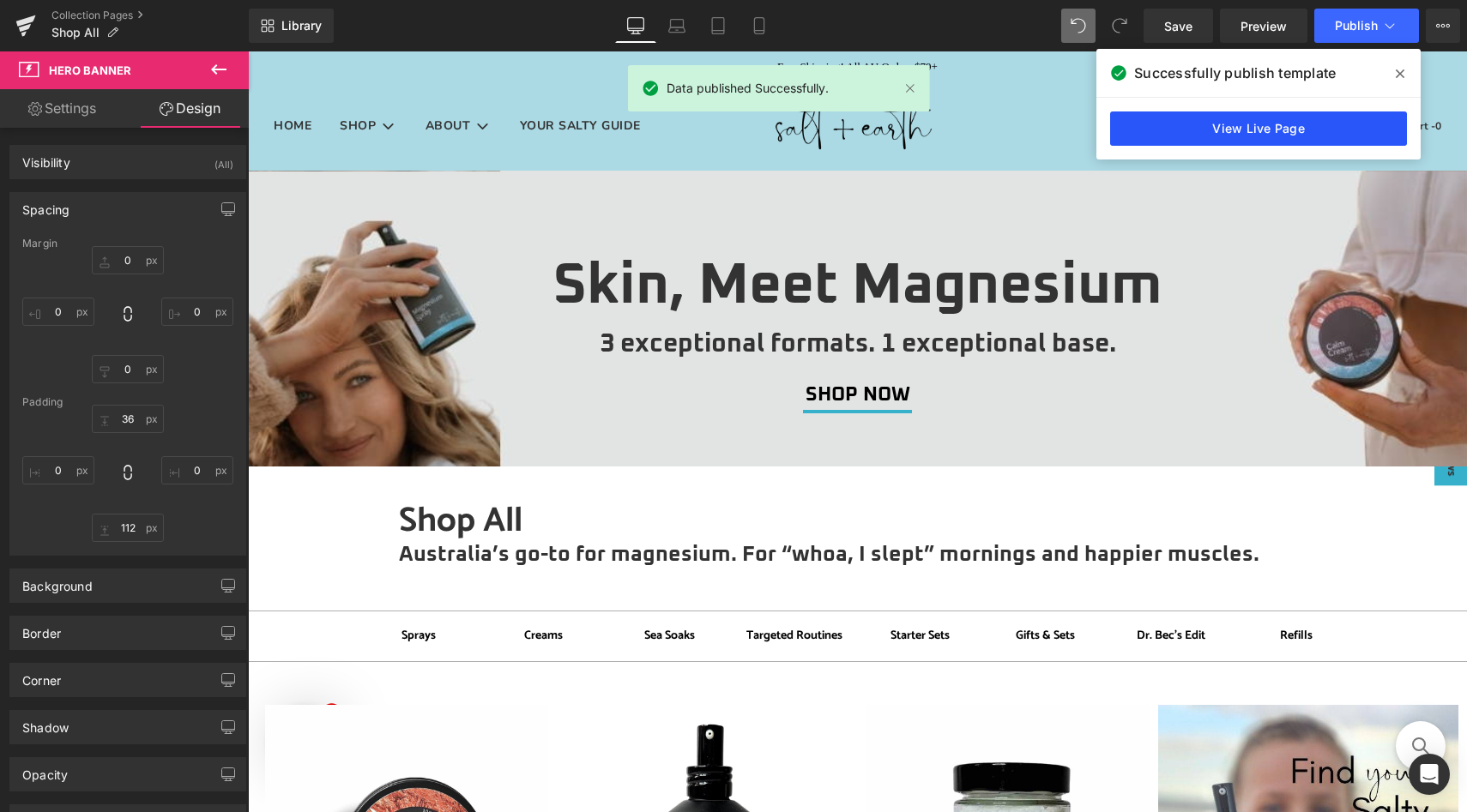
click at [1288, 129] on link "View Live Page" at bounding box center [1259, 128] width 297 height 34
